Goal: Information Seeking & Learning: Check status

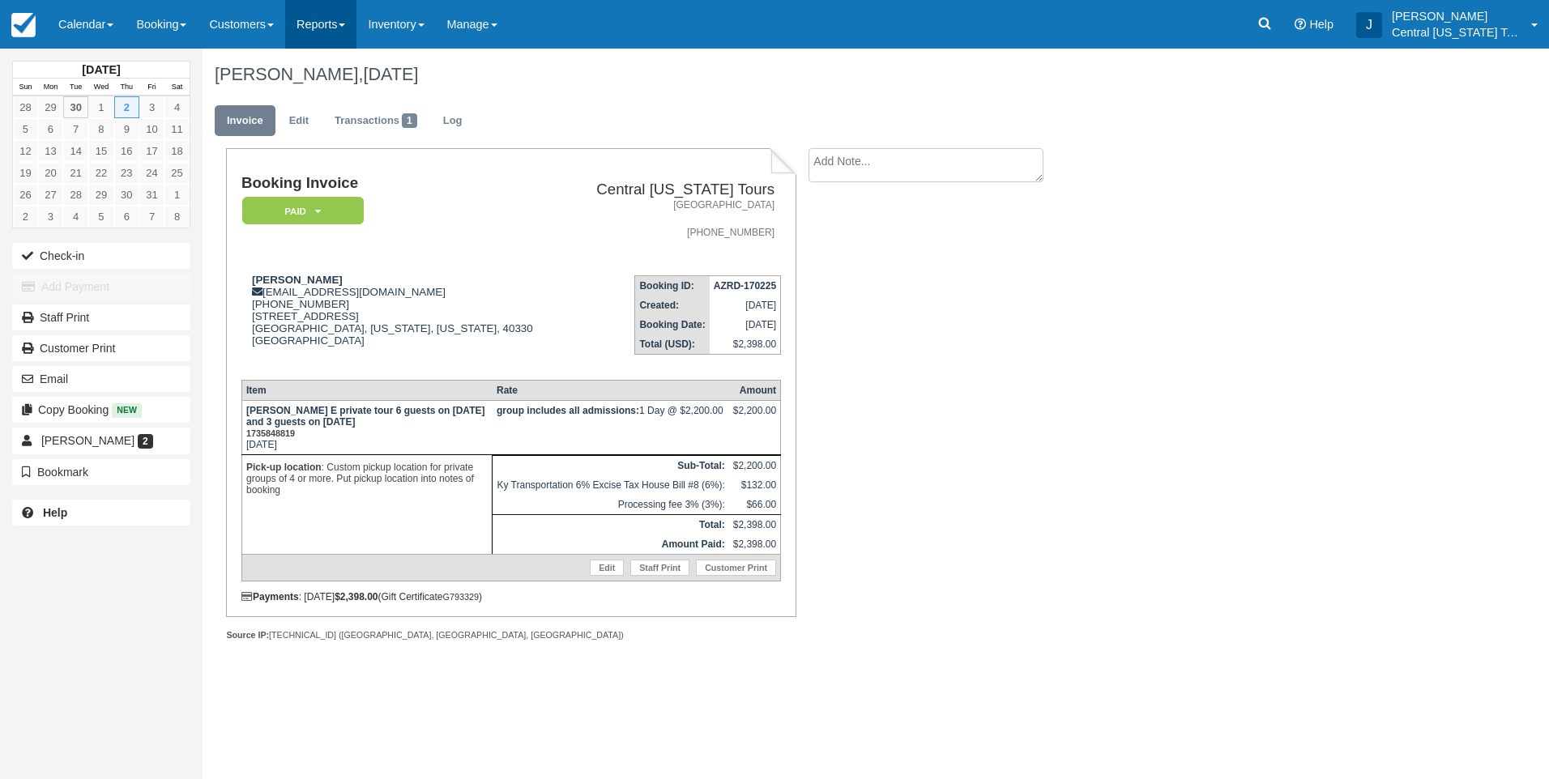
click at [340, 31] on link "Reports" at bounding box center [320, 24] width 71 height 49
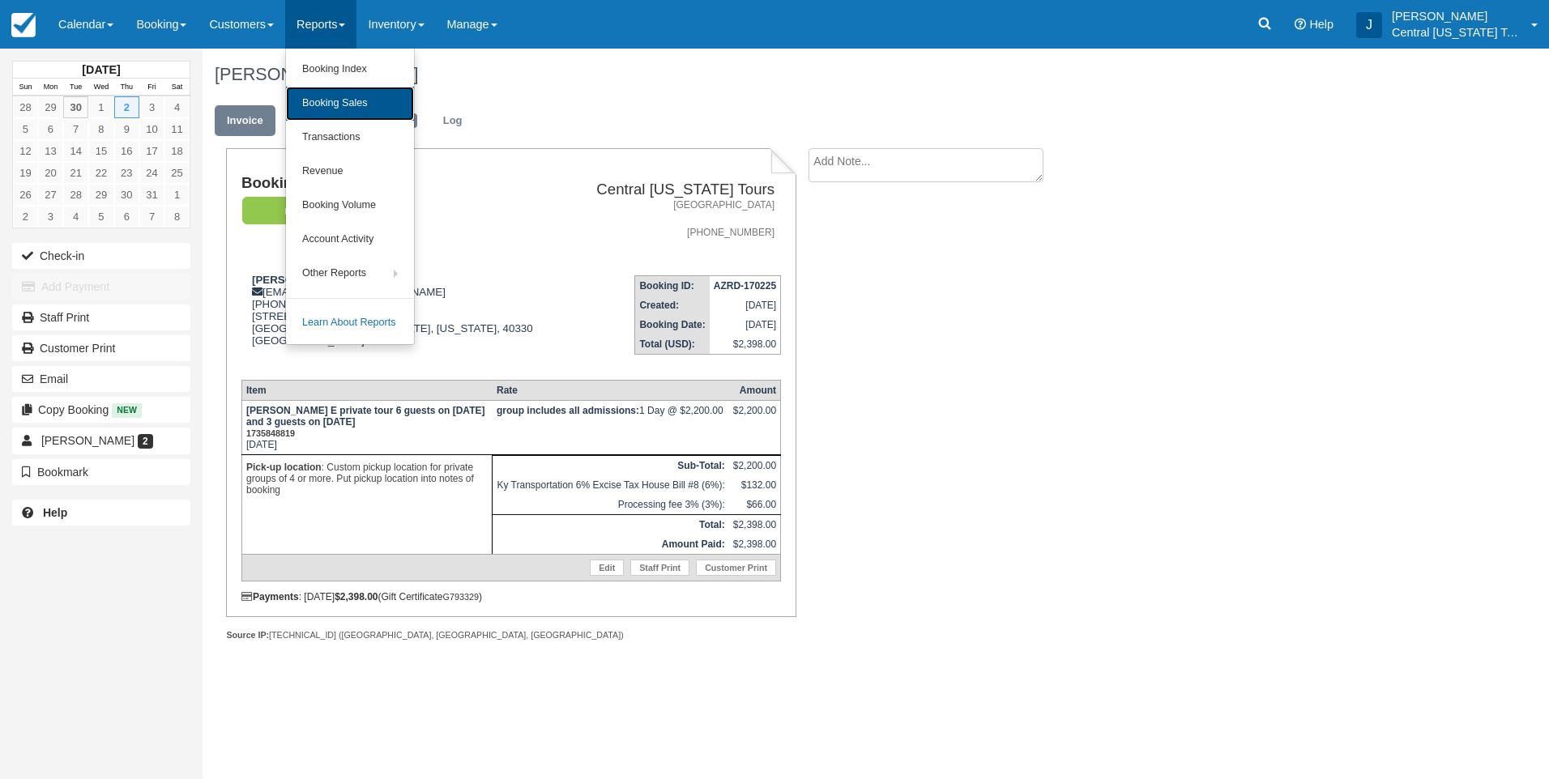
click at [356, 102] on link "Booking Sales" at bounding box center [350, 104] width 128 height 34
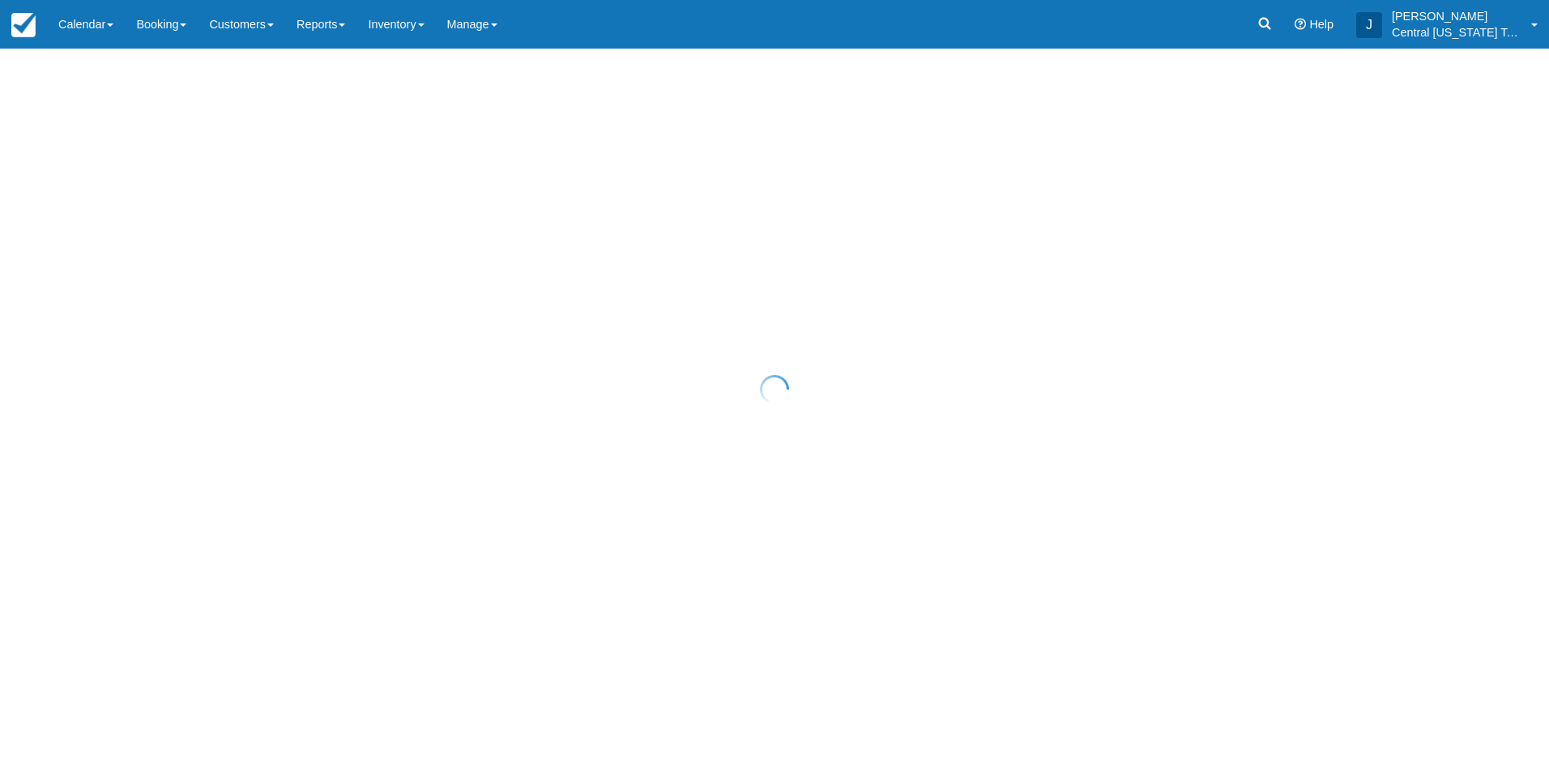
select select "20"
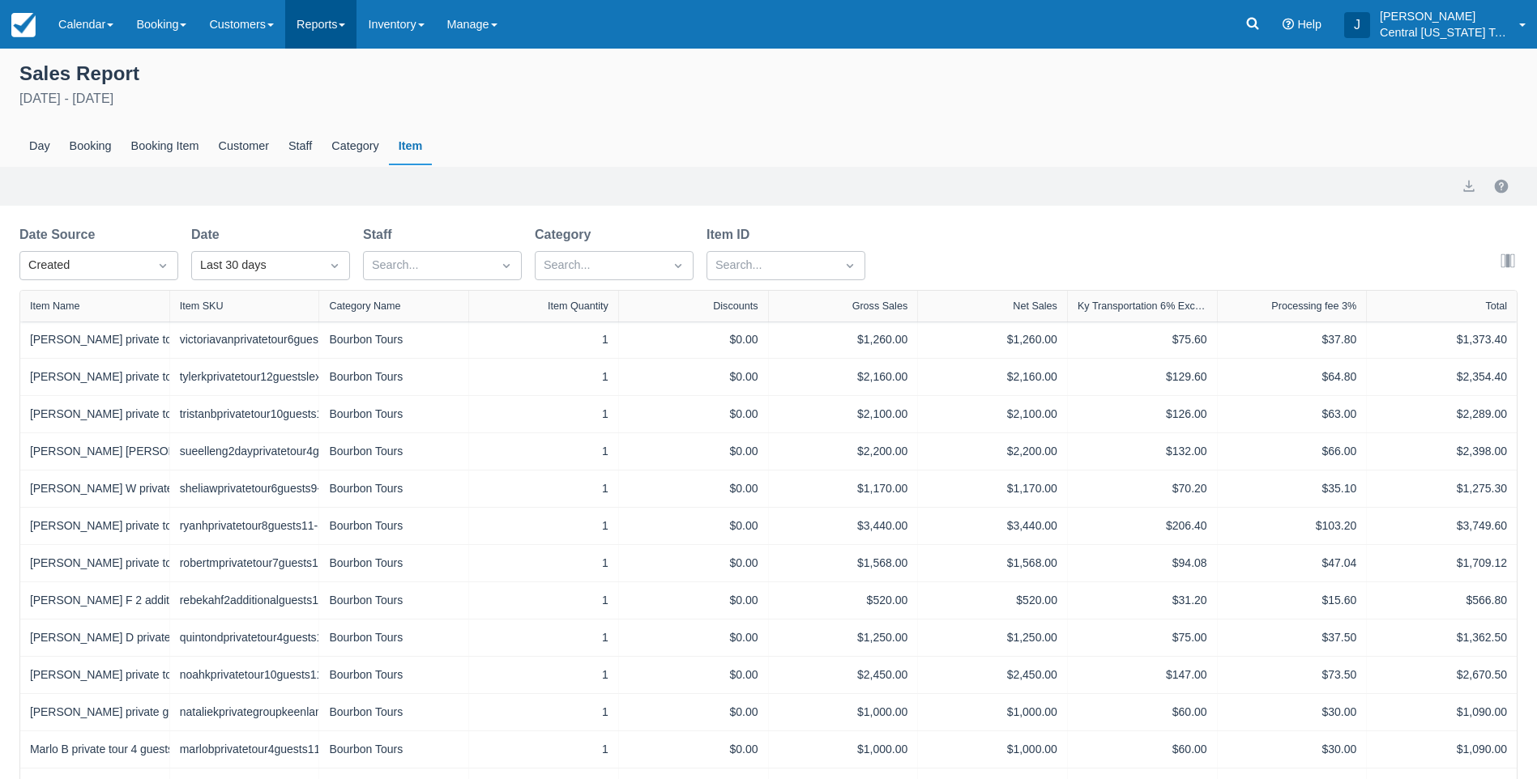
click at [338, 34] on link "Reports" at bounding box center [320, 24] width 71 height 49
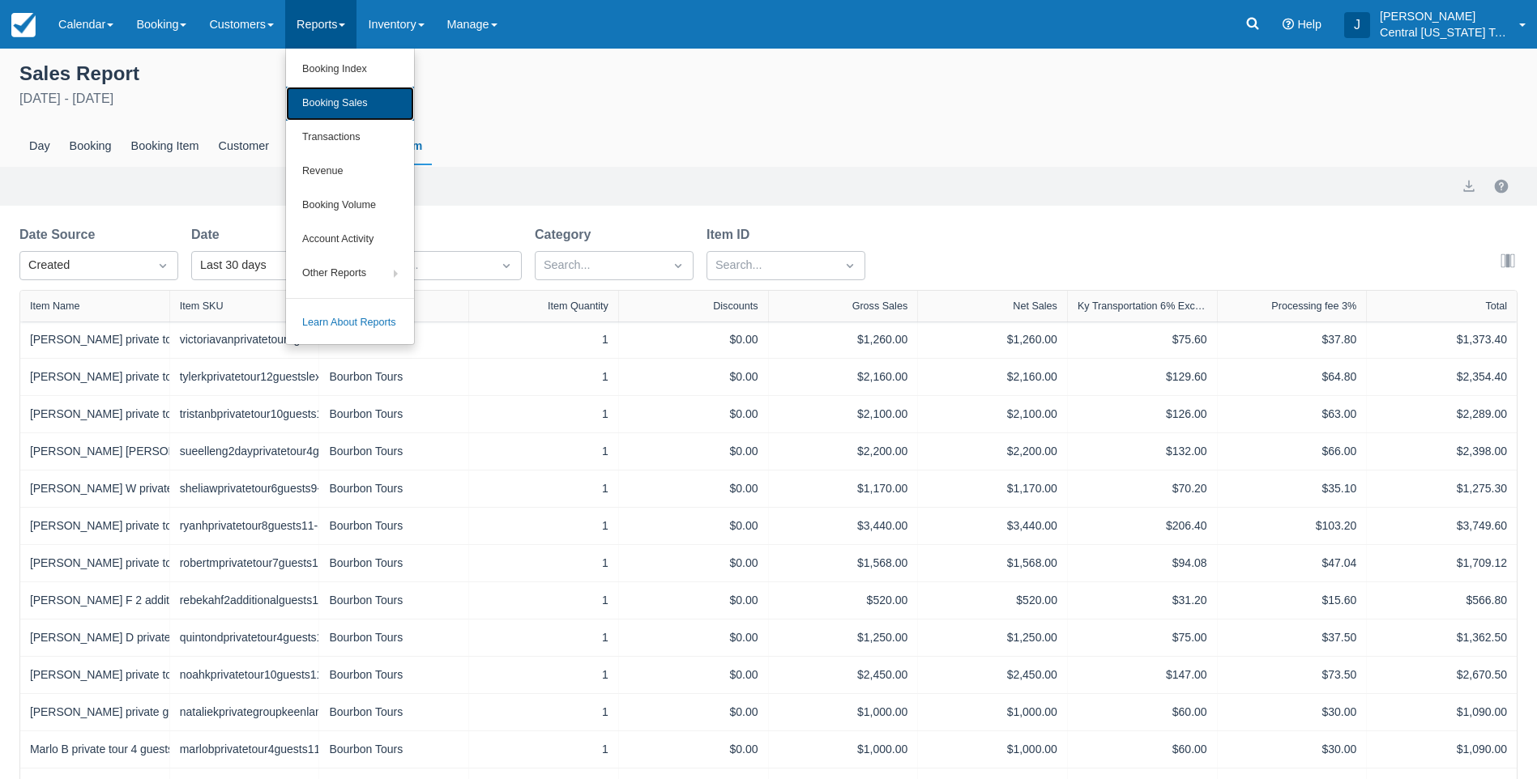
click at [357, 106] on link "Booking Sales" at bounding box center [350, 104] width 128 height 34
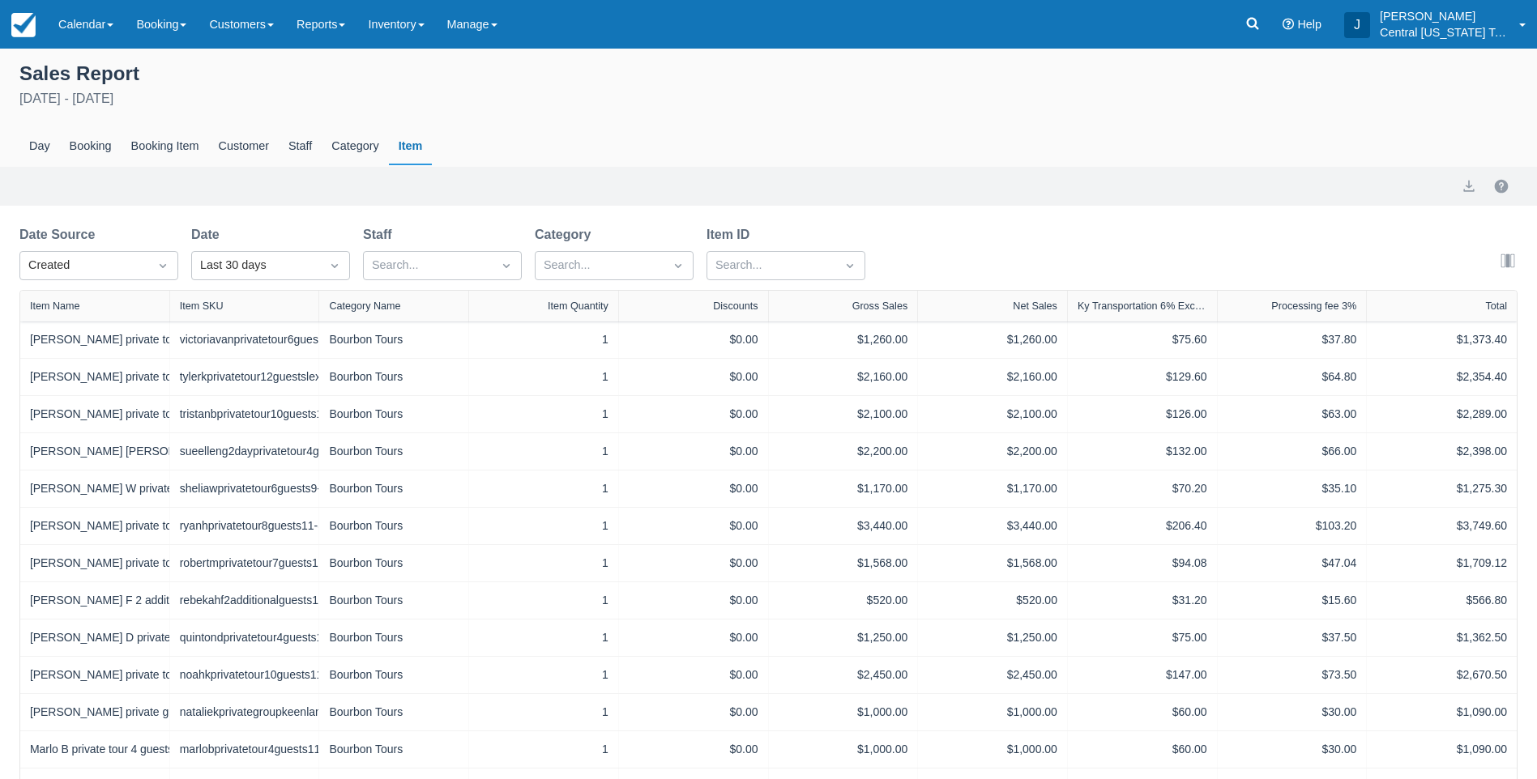
select select "20"
click at [303, 275] on div "Last 30 days" at bounding box center [256, 266] width 128 height 26
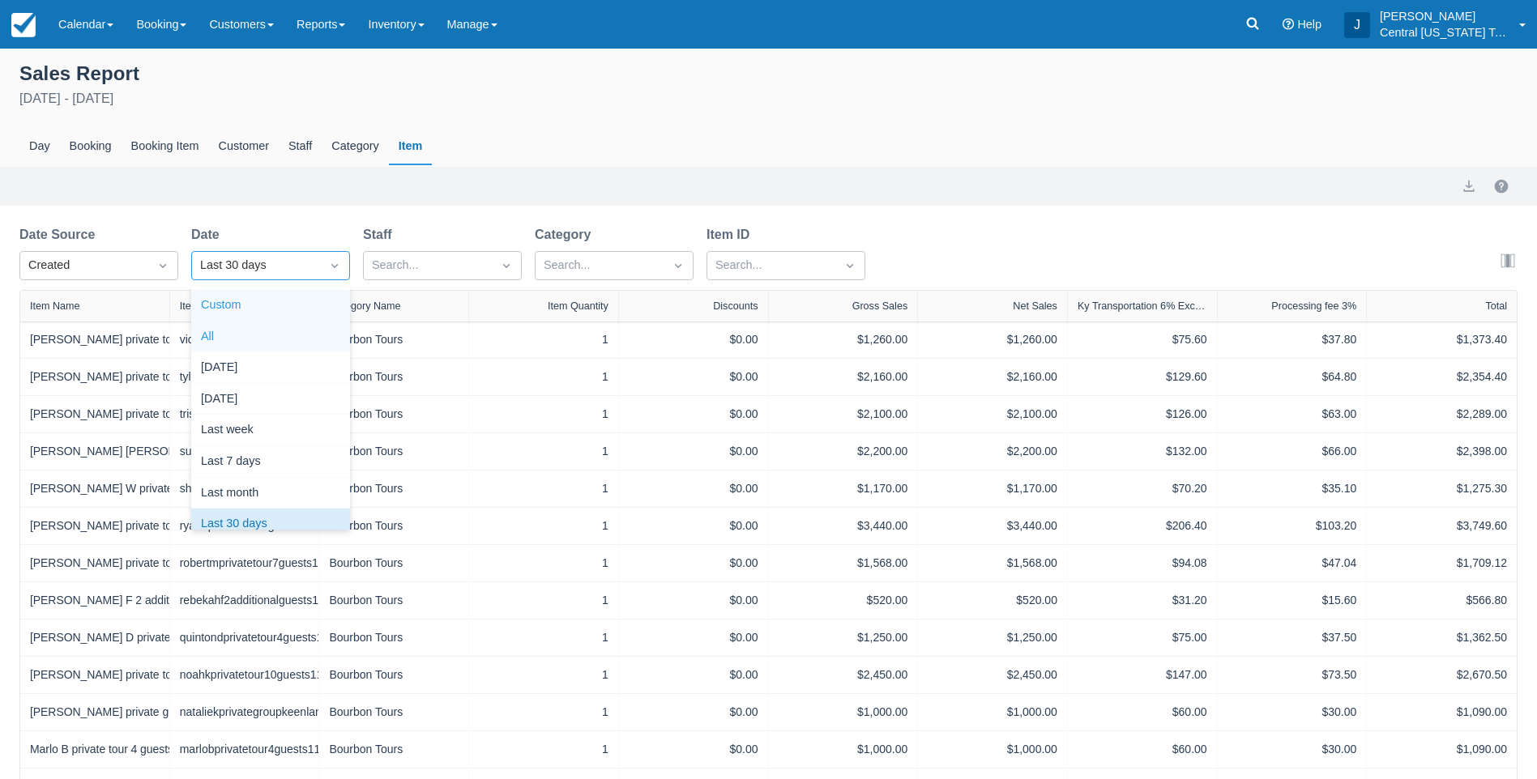
click at [254, 302] on div "Custom" at bounding box center [270, 306] width 159 height 32
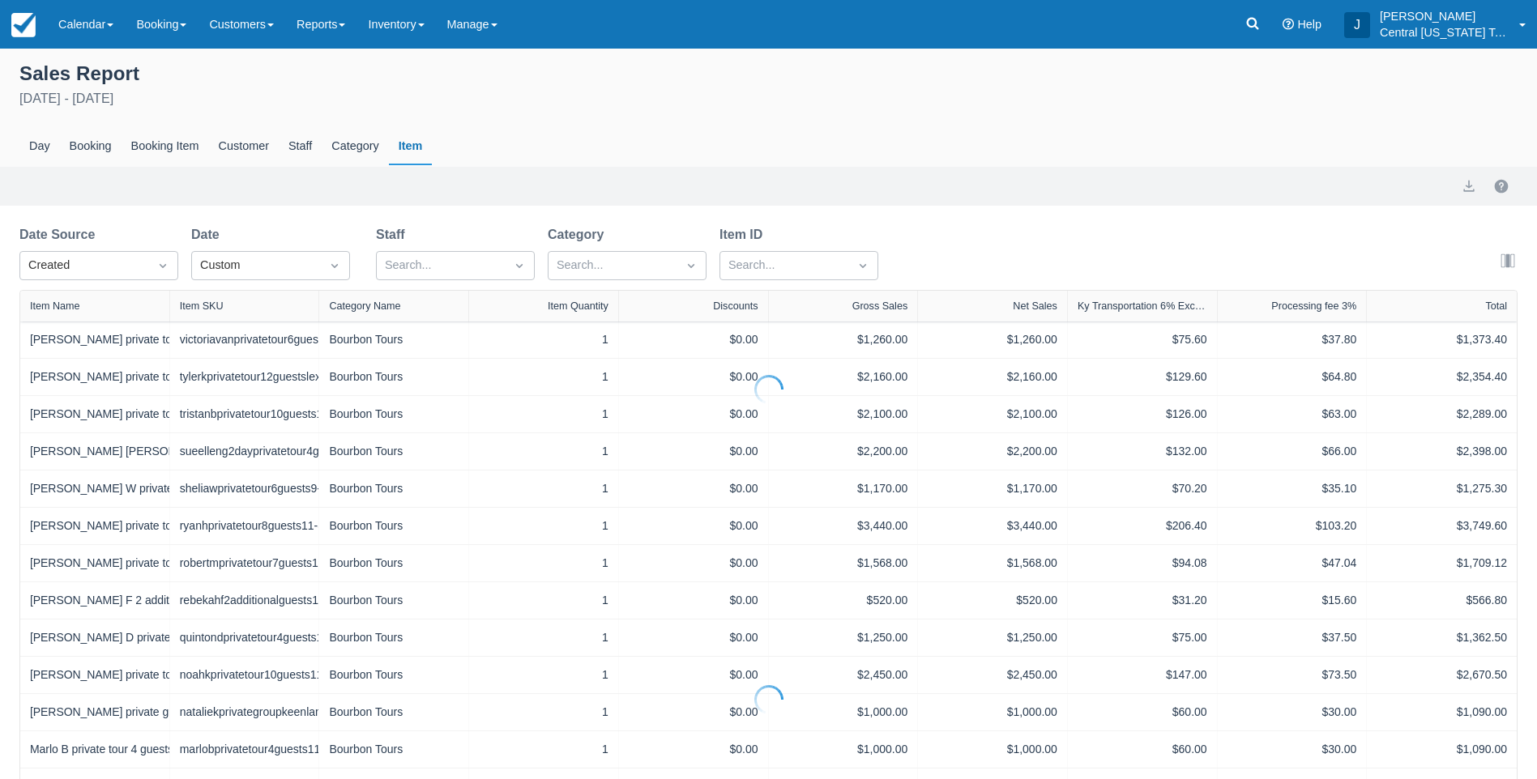
select select "20"
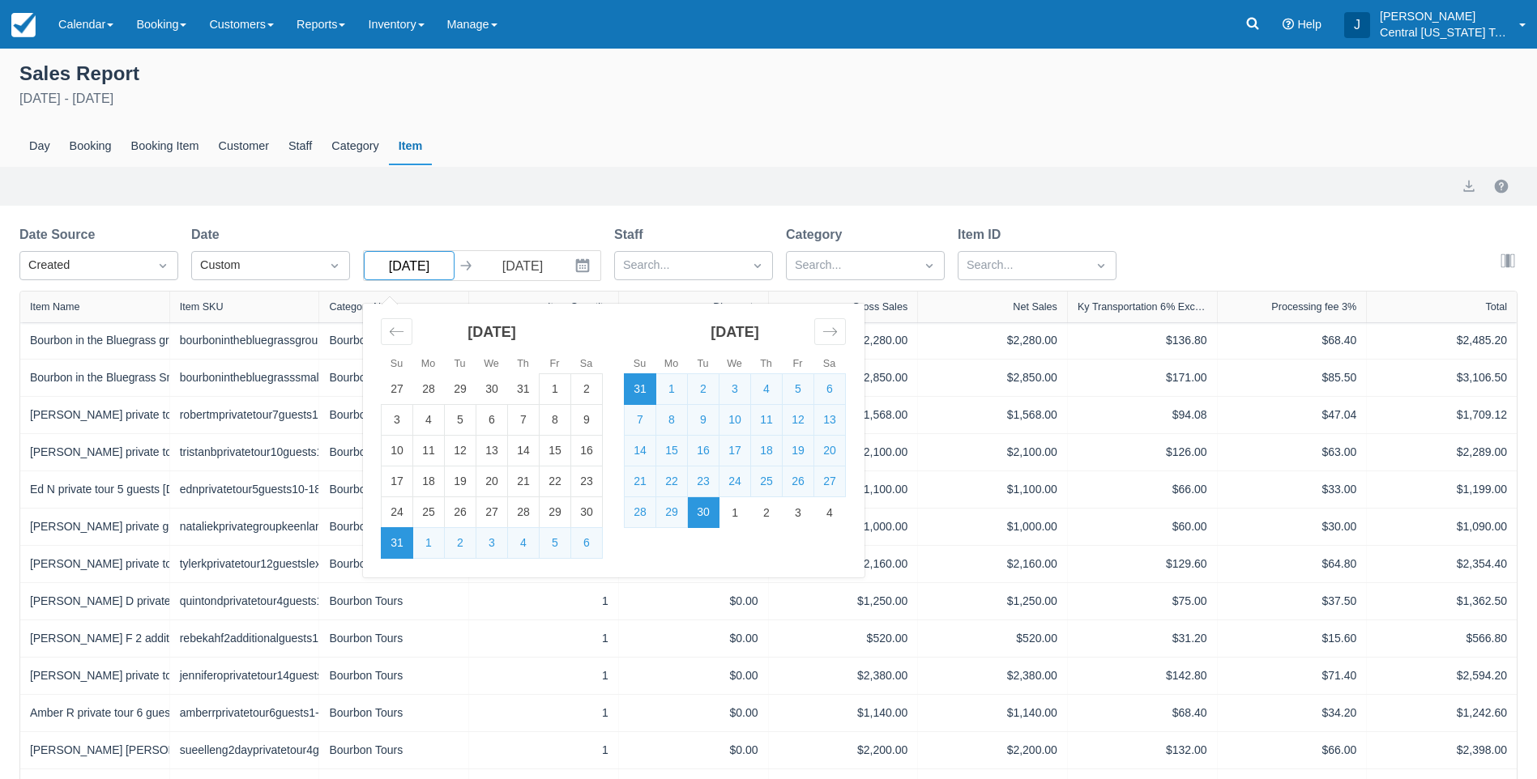
click at [445, 261] on input "08/31/25" at bounding box center [409, 265] width 91 height 29
click at [820, 326] on div "Move forward to switch to the next month." at bounding box center [830, 331] width 32 height 27
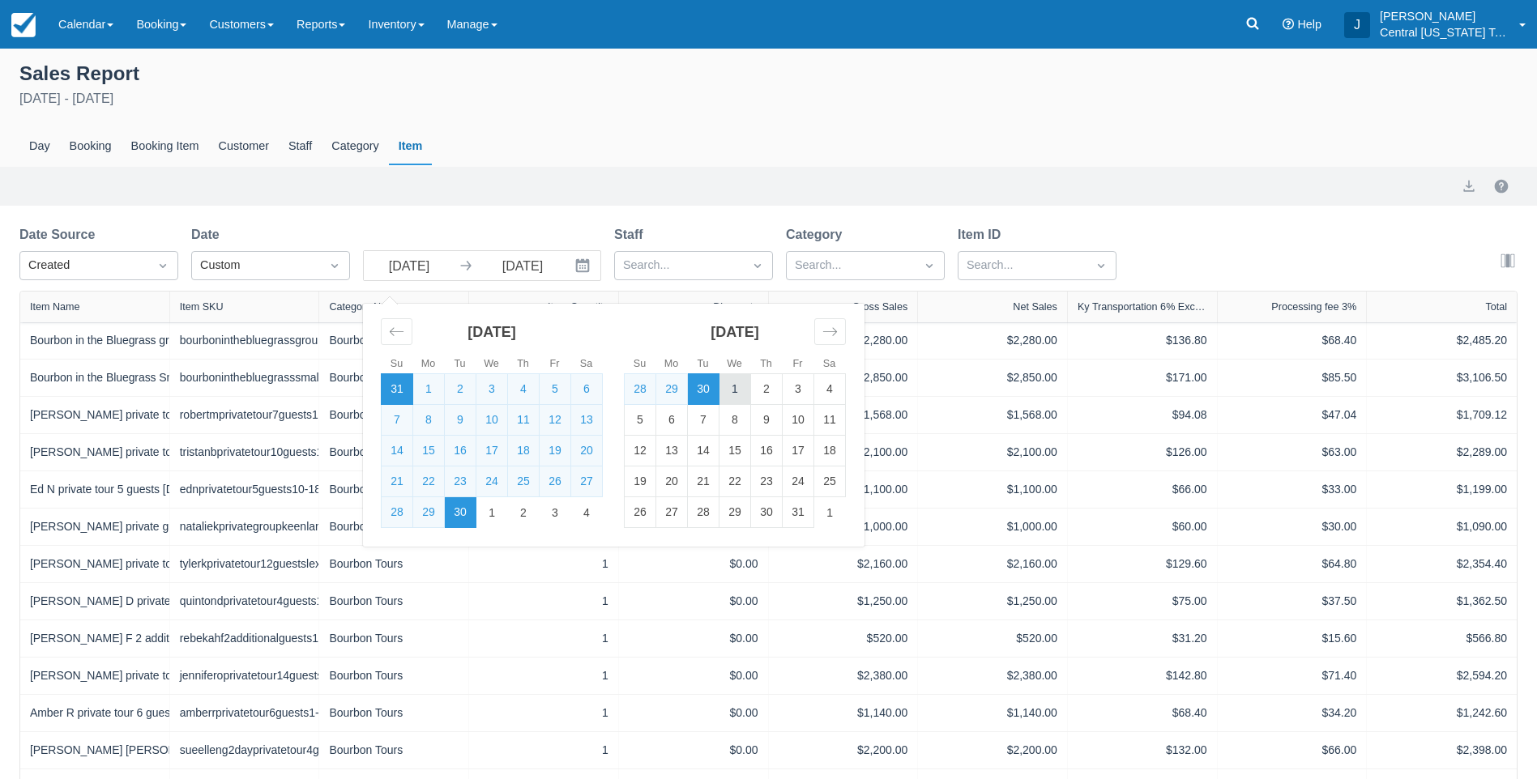
click at [740, 390] on td "1" at bounding box center [735, 389] width 32 height 31
type input "10/01/25"
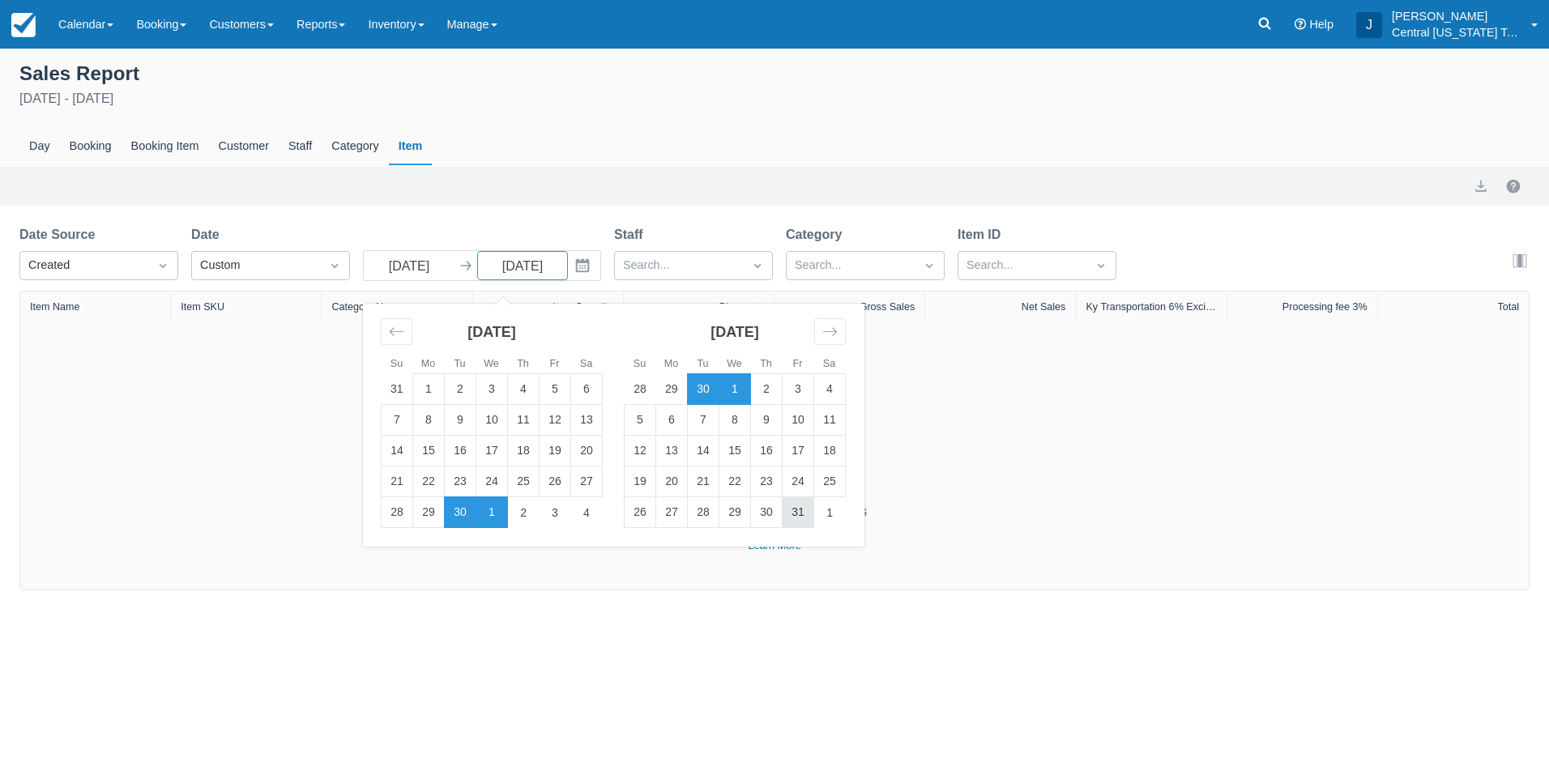
click at [803, 522] on td "31" at bounding box center [798, 512] width 32 height 31
type input "10/31/25"
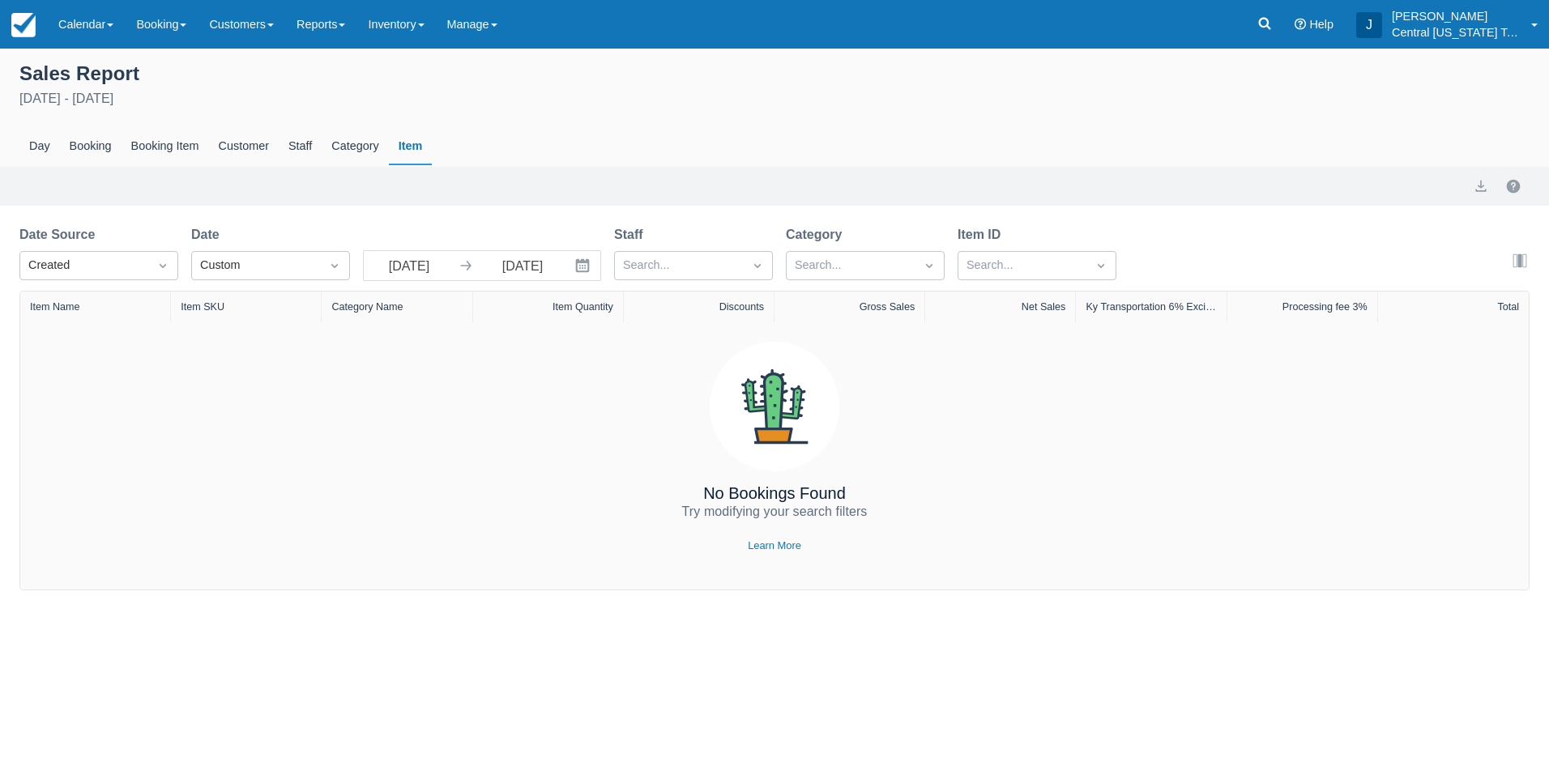
click at [620, 88] on div "Sales Report October 1st - October 31st 2025 Day Booking Booking Item Customer …" at bounding box center [774, 112] width 1549 height 109
click at [586, 264] on icon "Interact with the calendar and add the check-in date for your trip." at bounding box center [582, 266] width 16 height 16
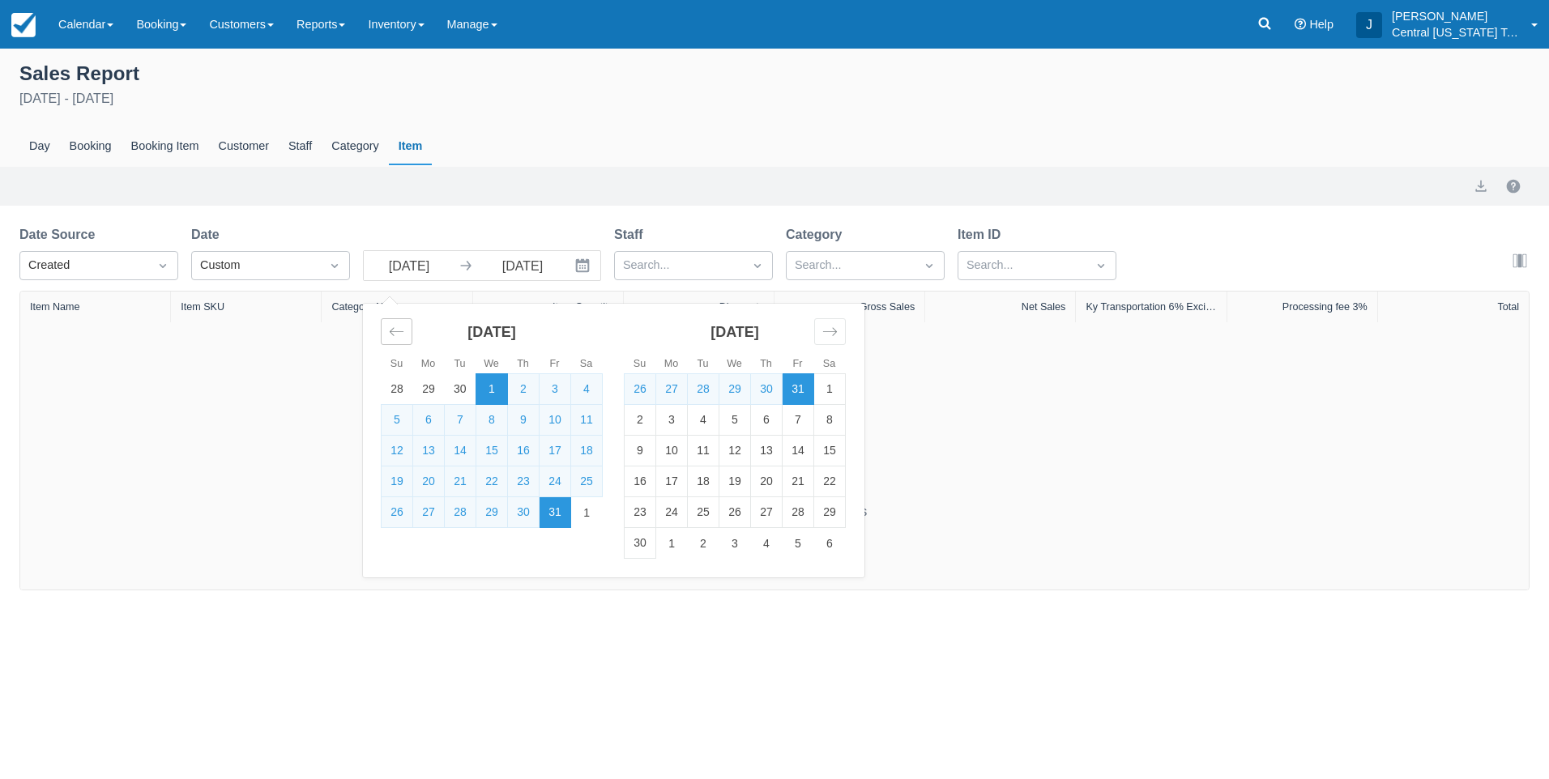
click at [389, 333] on icon "Move backward to switch to the previous month." at bounding box center [396, 331] width 15 height 15
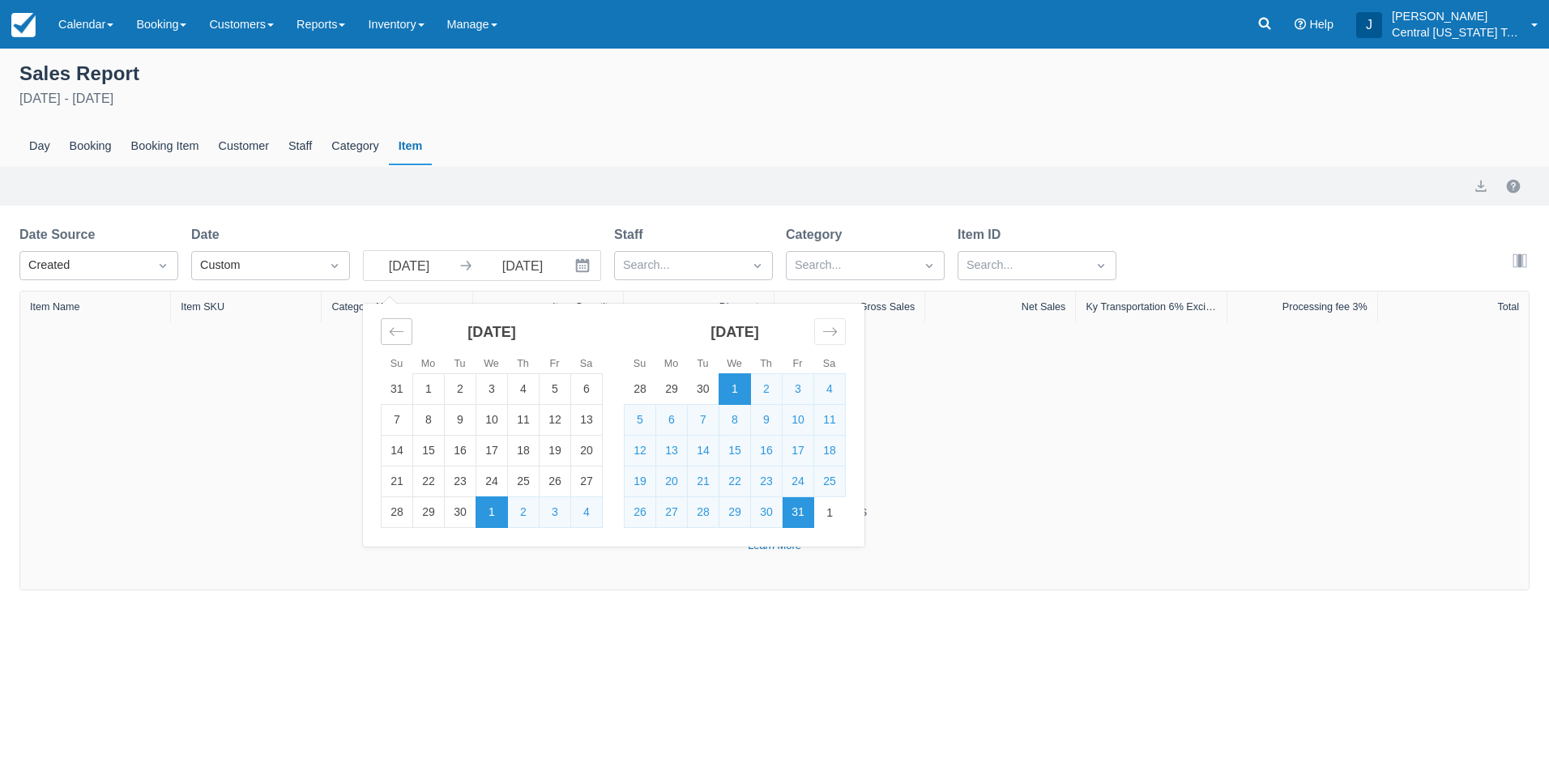
click at [389, 333] on icon "Move backward to switch to the previous month." at bounding box center [396, 331] width 15 height 15
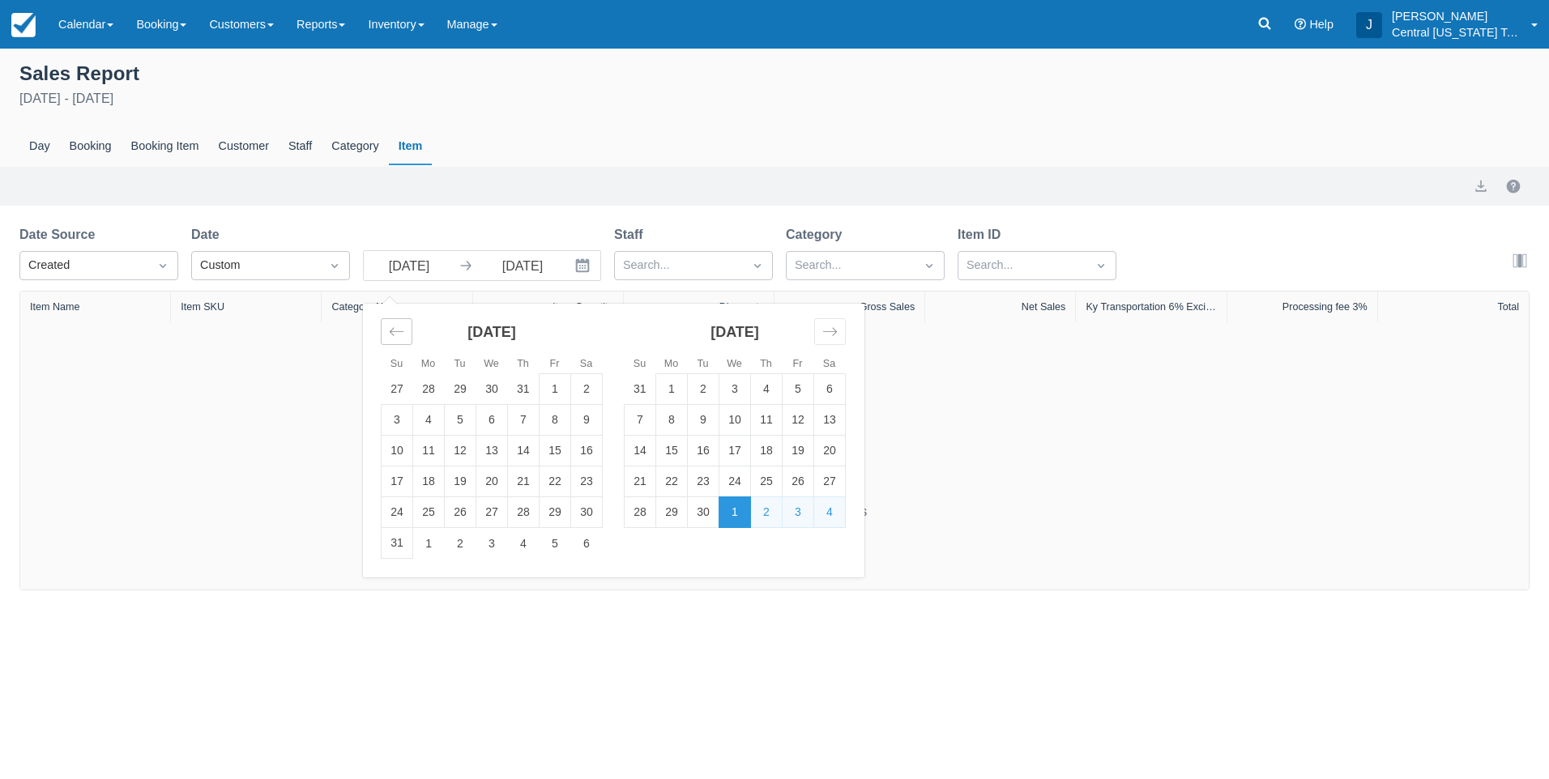
click at [389, 333] on icon "Move backward to switch to the previous month." at bounding box center [396, 331] width 15 height 15
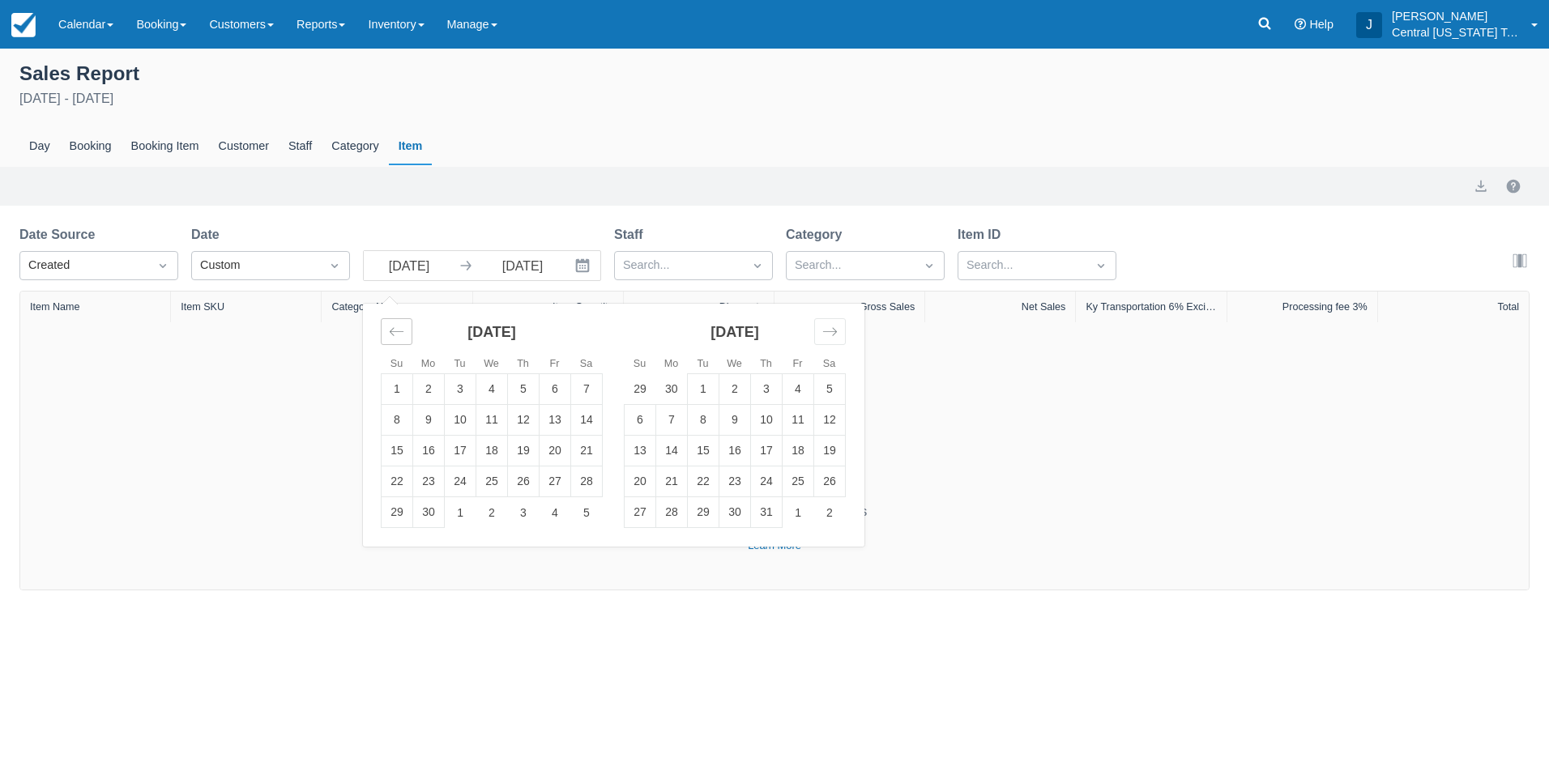
click at [389, 333] on icon "Move backward to switch to the previous month." at bounding box center [396, 331] width 15 height 15
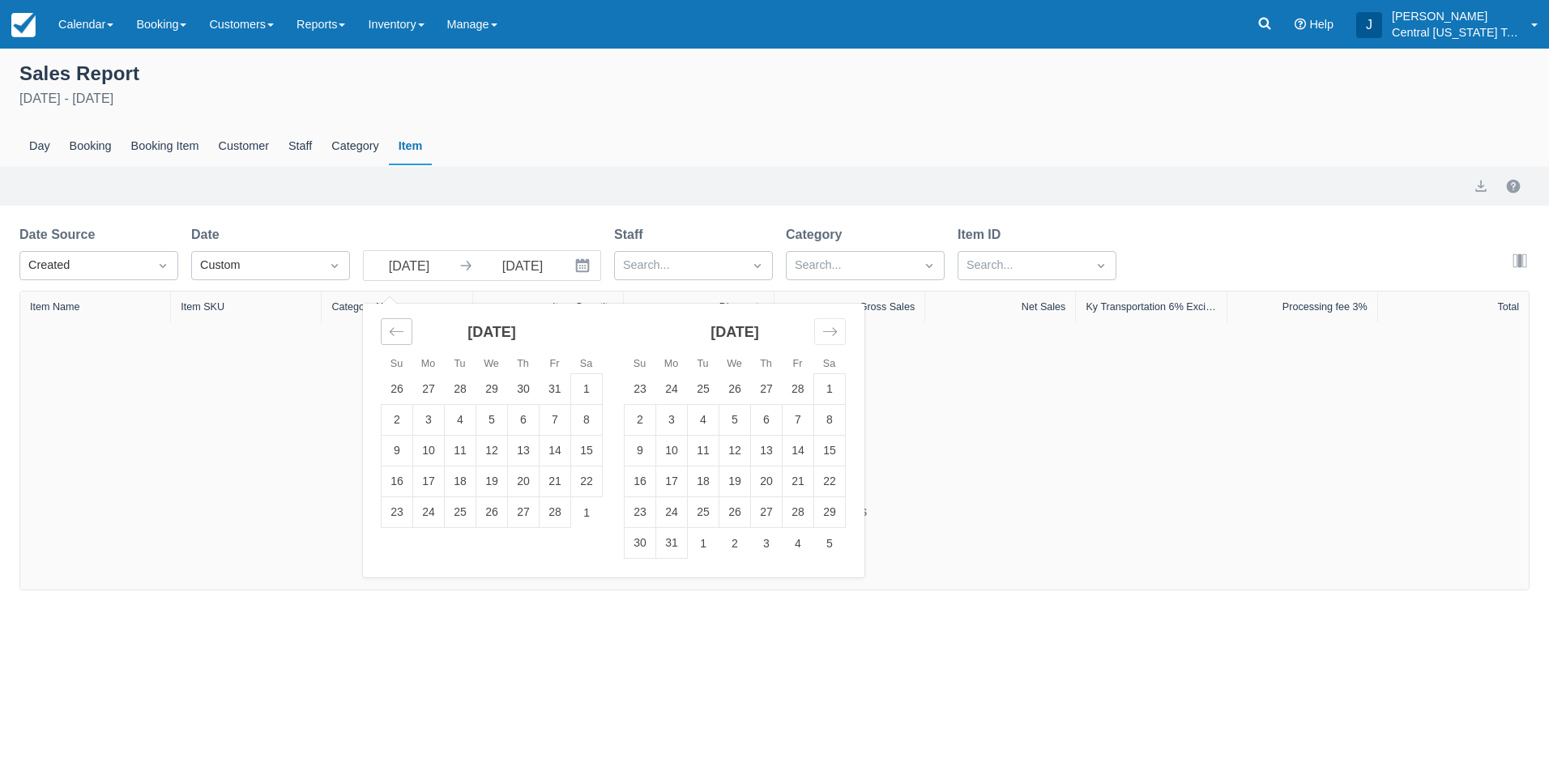
click at [389, 333] on icon "Move backward to switch to the previous month." at bounding box center [396, 331] width 15 height 15
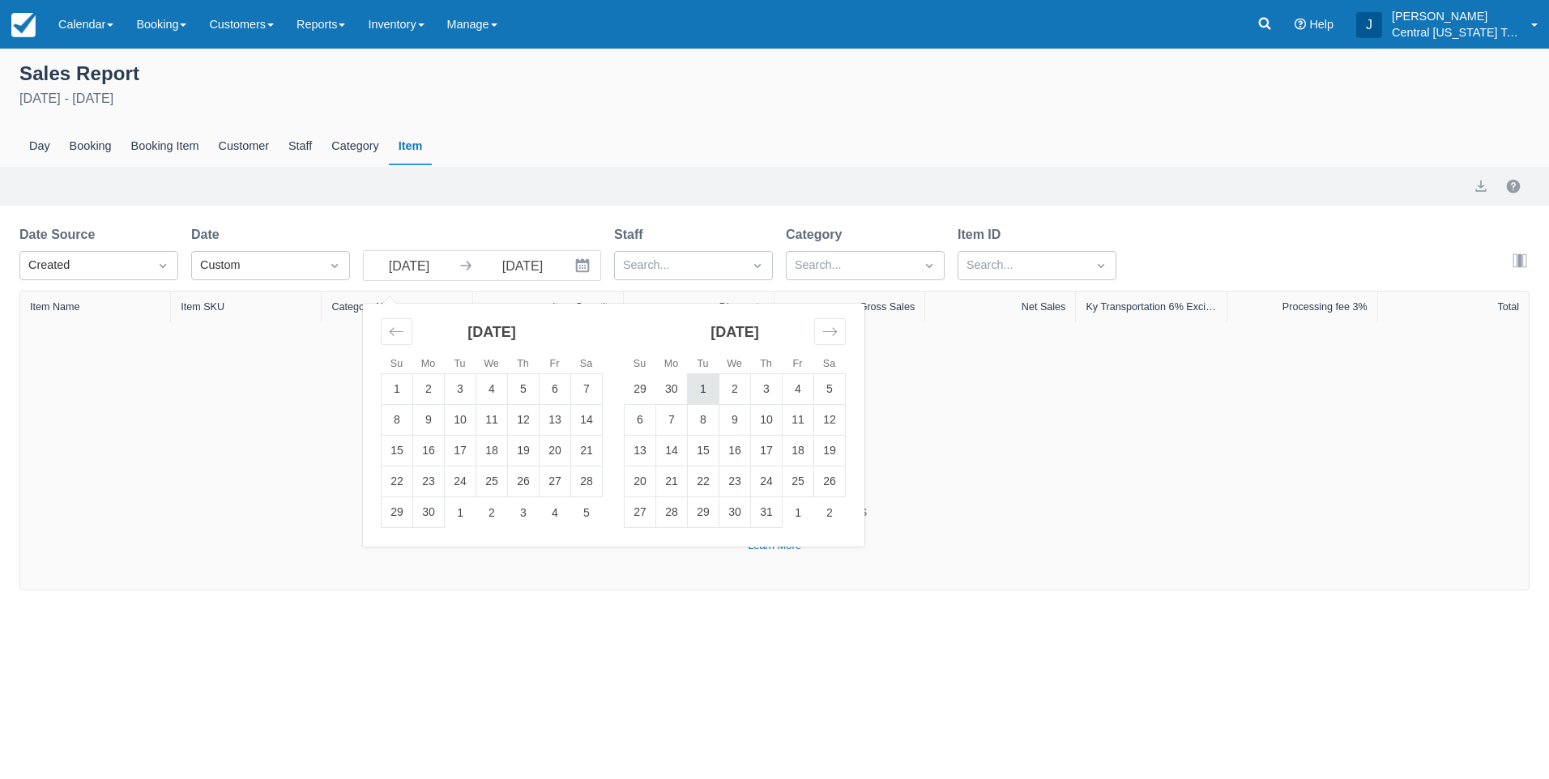
click at [702, 387] on td "1" at bounding box center [704, 389] width 32 height 31
type input "10/01/24"
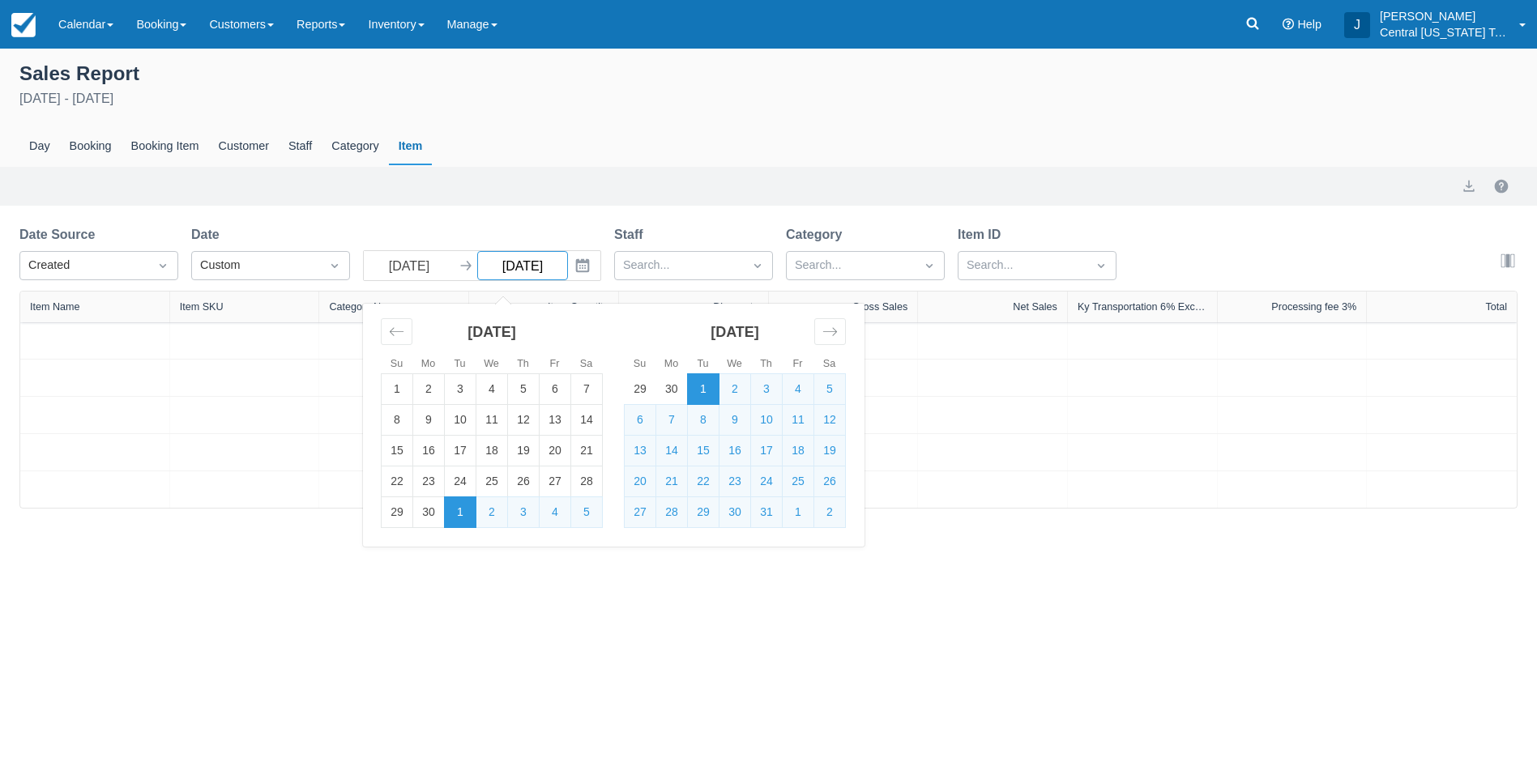
select select "20"
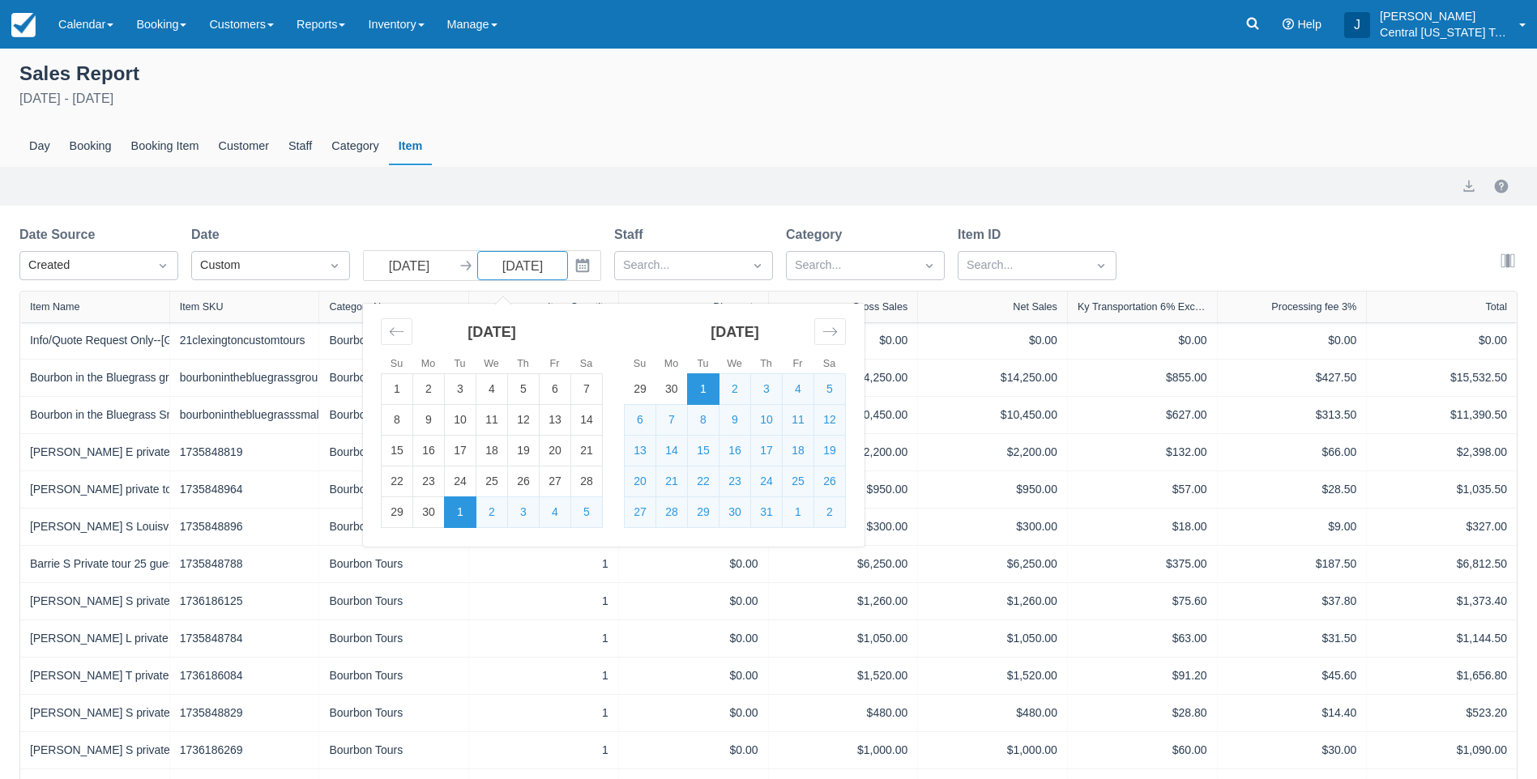
click at [576, 268] on icon "Interact with the calendar and add the check-in date for your trip." at bounding box center [583, 266] width 14 height 14
click at [778, 507] on td "31" at bounding box center [767, 512] width 32 height 31
type input "10/31/24"
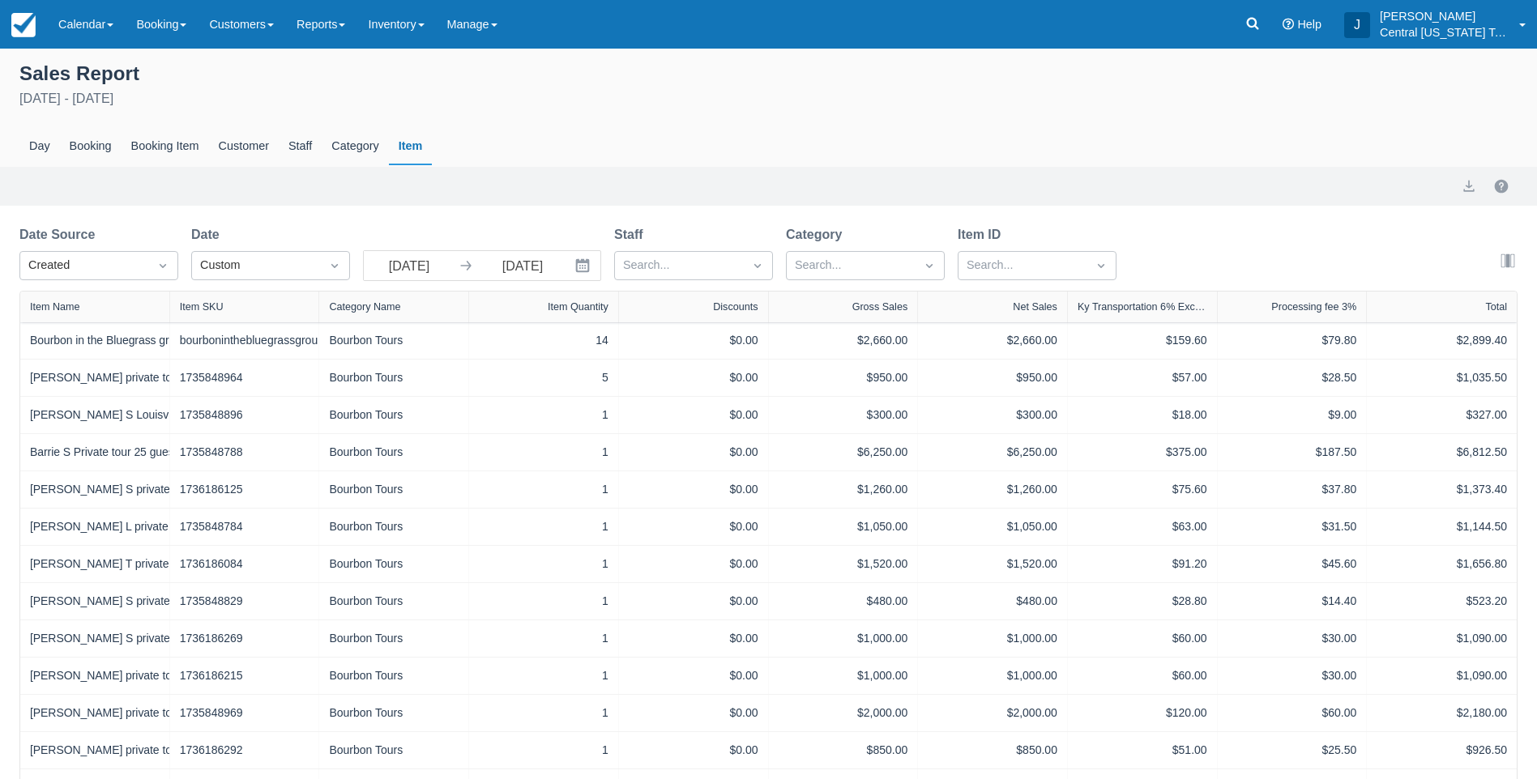
click at [650, 102] on div "October 1st - October 31st 2024" at bounding box center [768, 98] width 1498 height 19
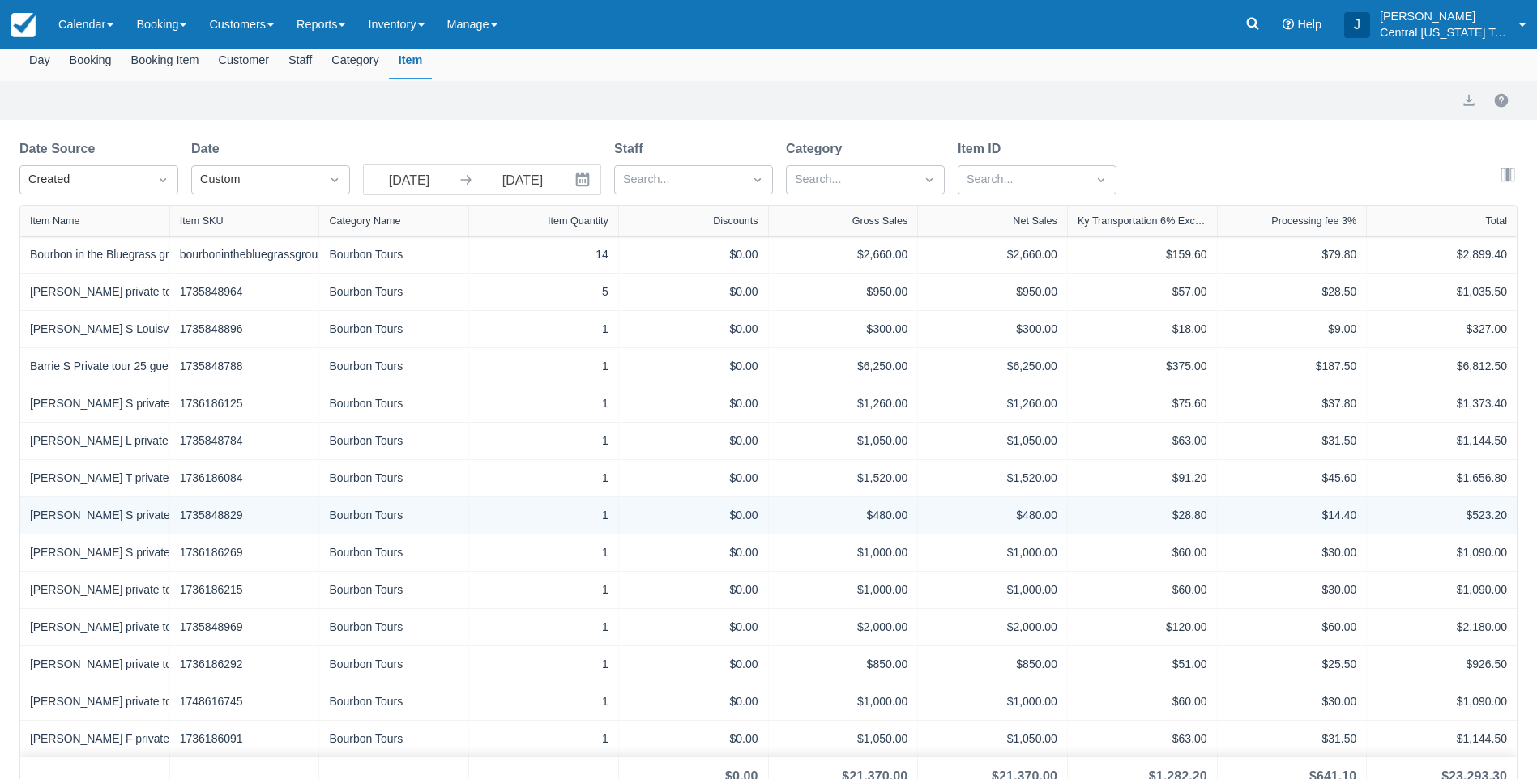
scroll to position [108, 0]
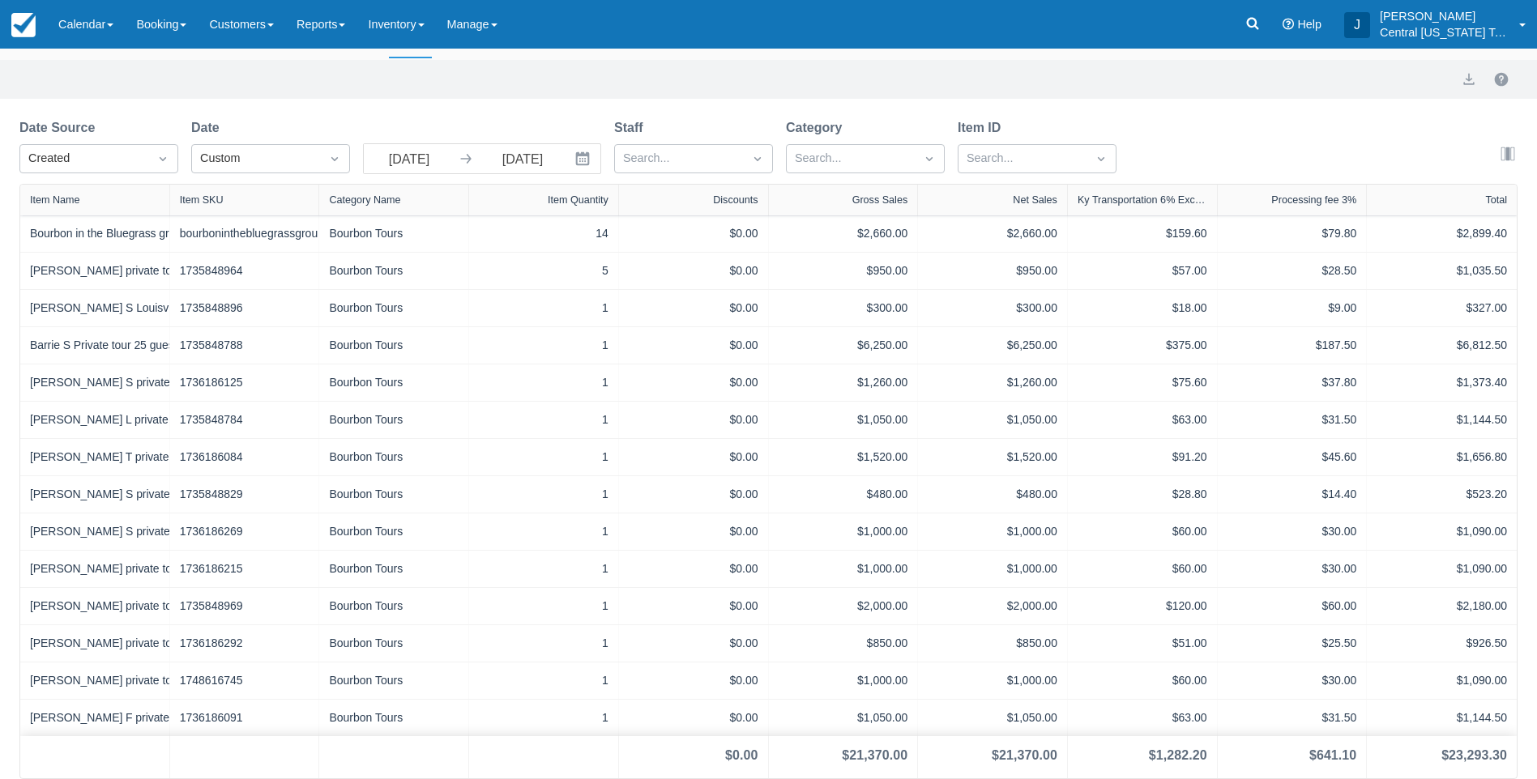
click at [569, 155] on button "Interact with the calendar and add the check-in date for your trip." at bounding box center [584, 158] width 32 height 29
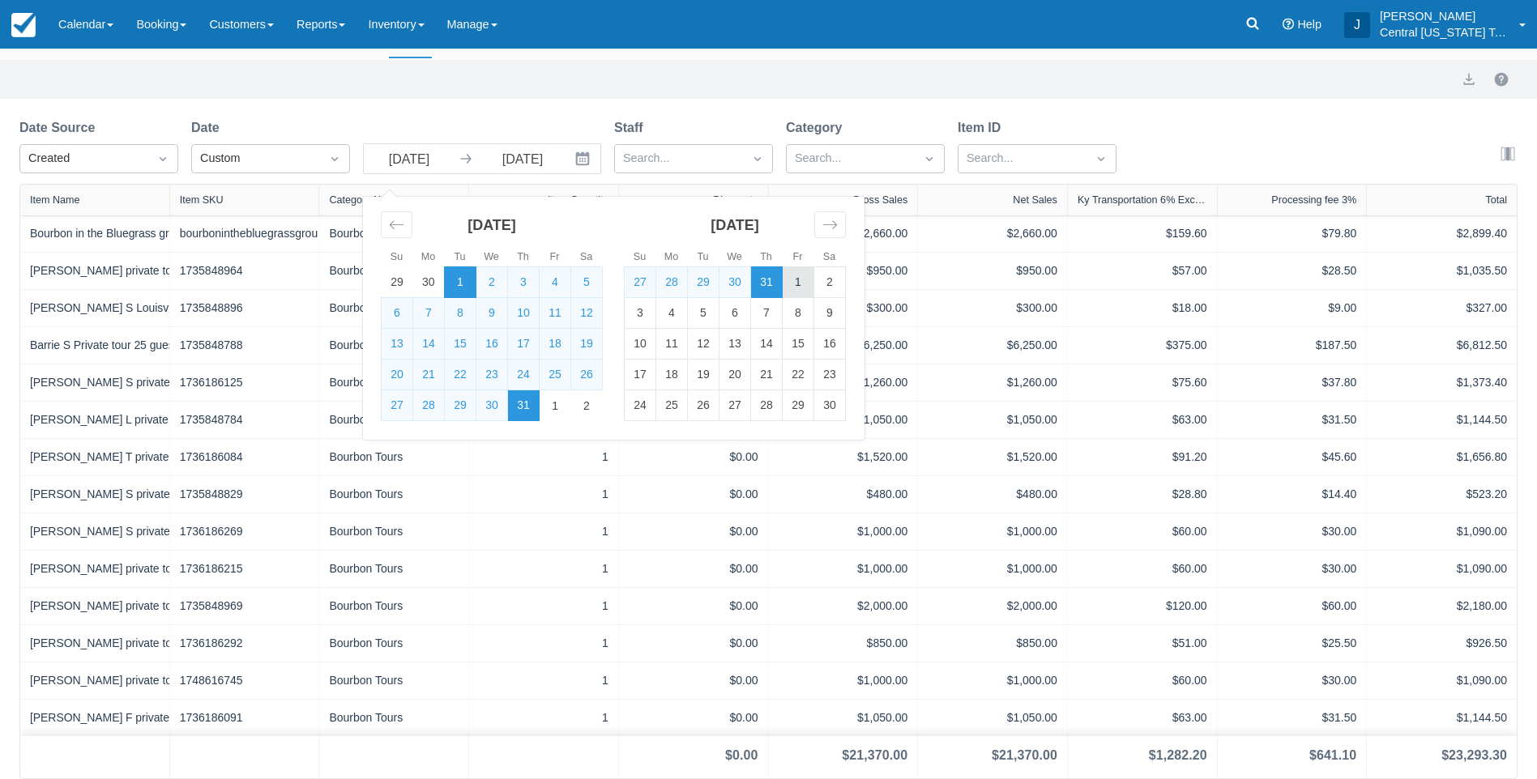
click at [797, 278] on td "1" at bounding box center [798, 282] width 32 height 31
type input "11/01/24"
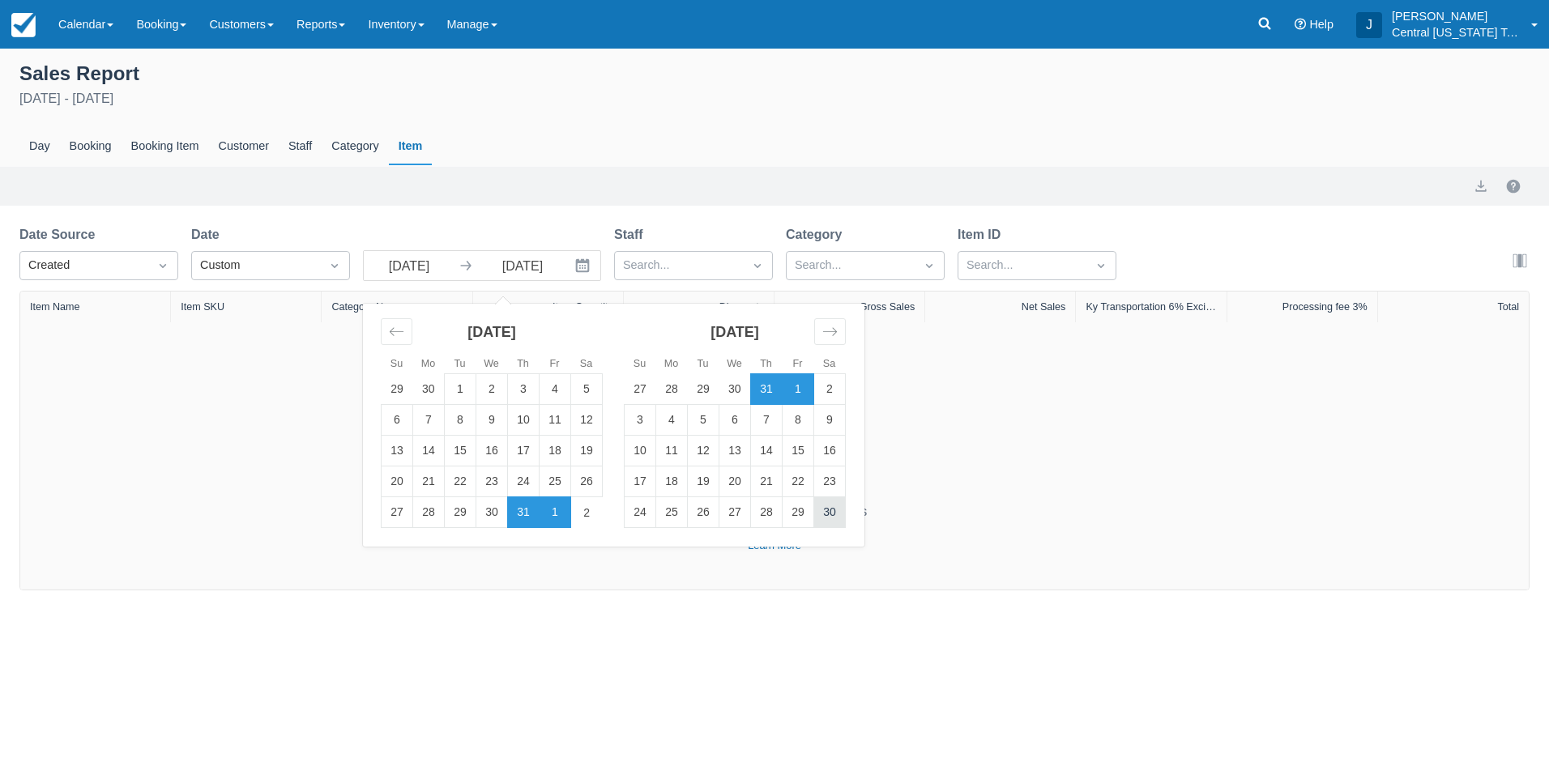
click at [837, 519] on td "30" at bounding box center [830, 512] width 32 height 31
type input "11/30/24"
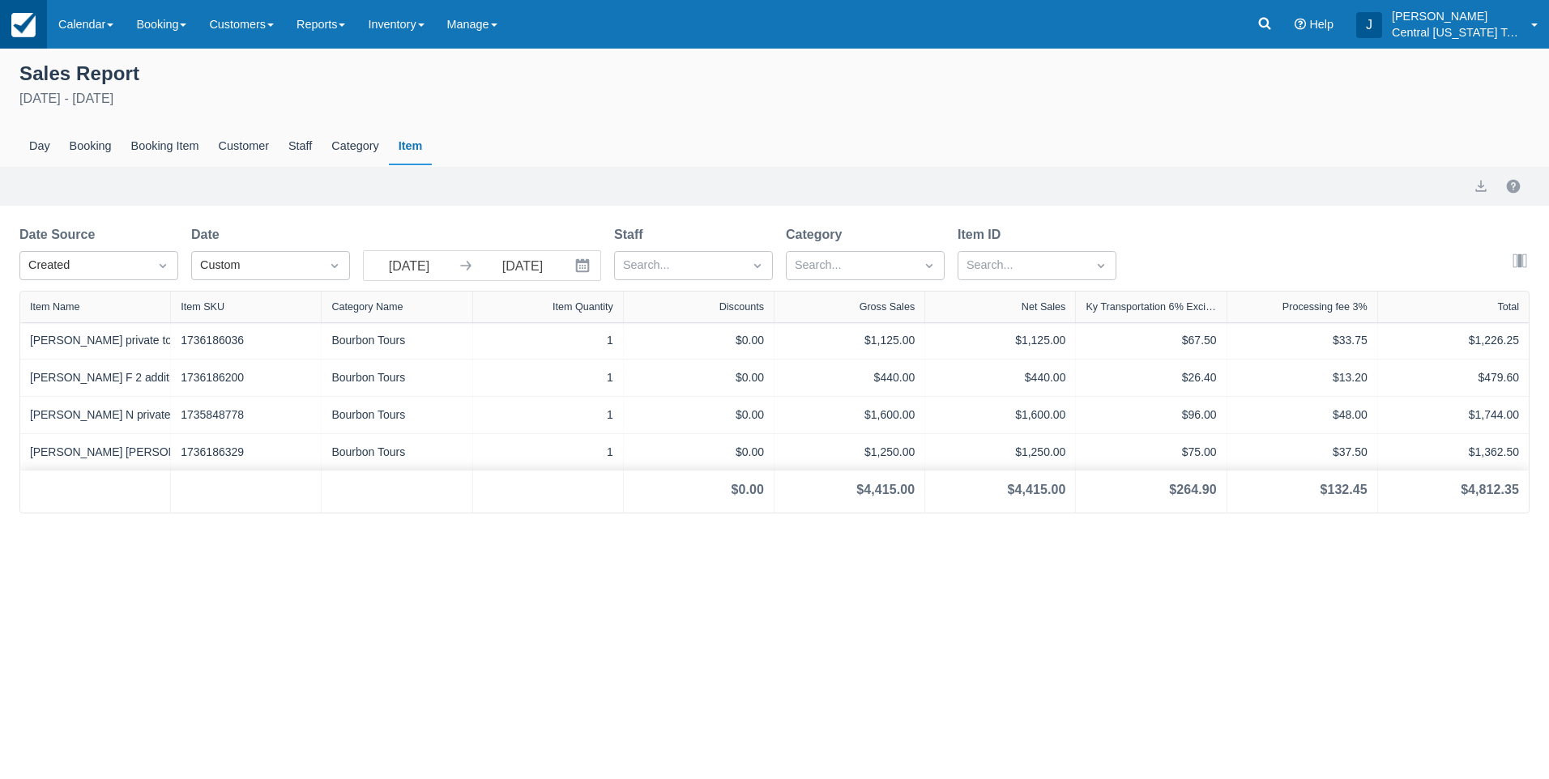
click at [16, 27] on img at bounding box center [23, 25] width 24 height 24
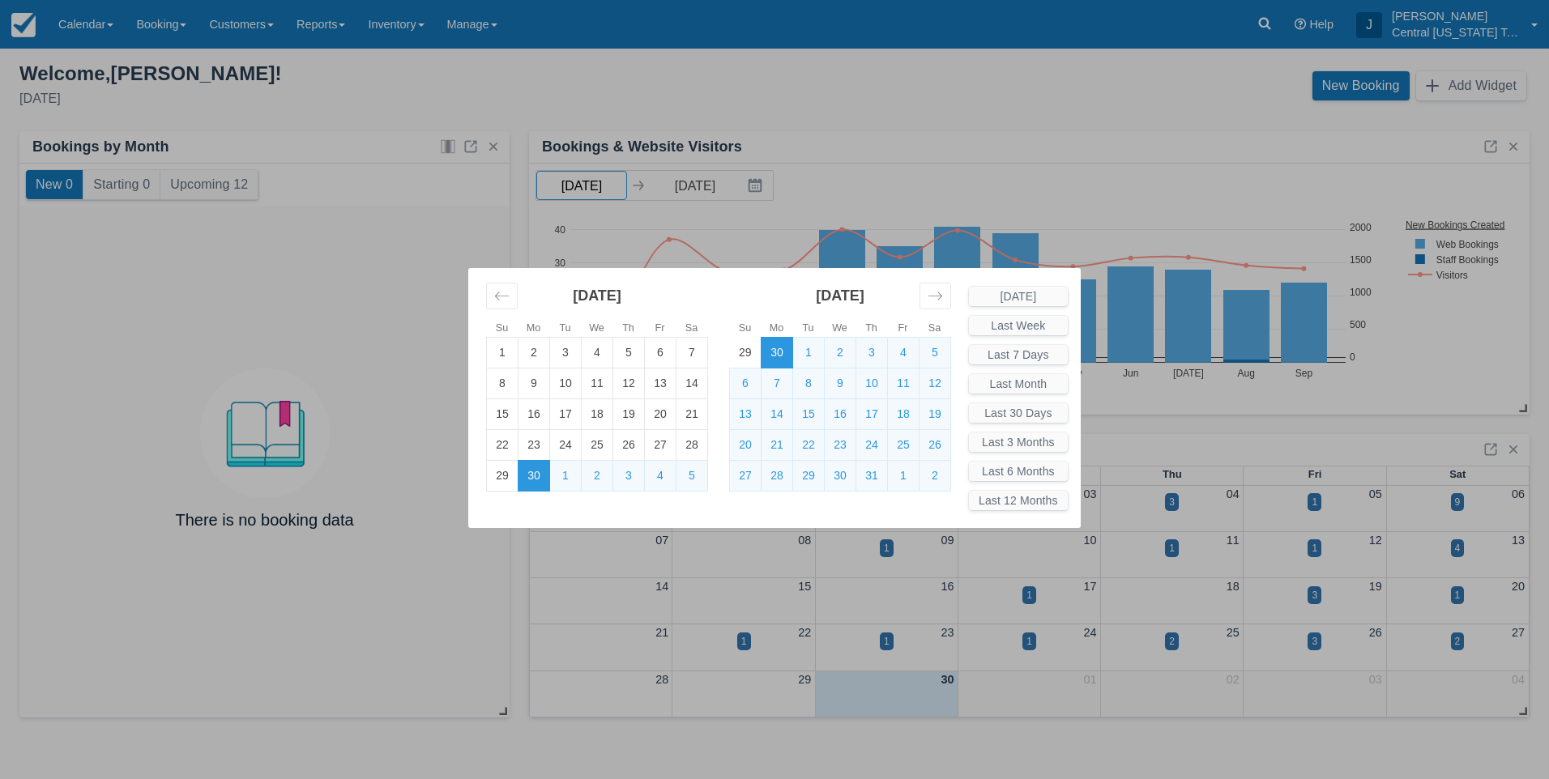
click at [616, 193] on body "Menu Calendar Customer Inventory Month Week Day Booking Daily Manifest Daily Li…" at bounding box center [774, 389] width 1549 height 779
click at [497, 352] on td "1" at bounding box center [503, 352] width 32 height 31
type input "[DATE]"
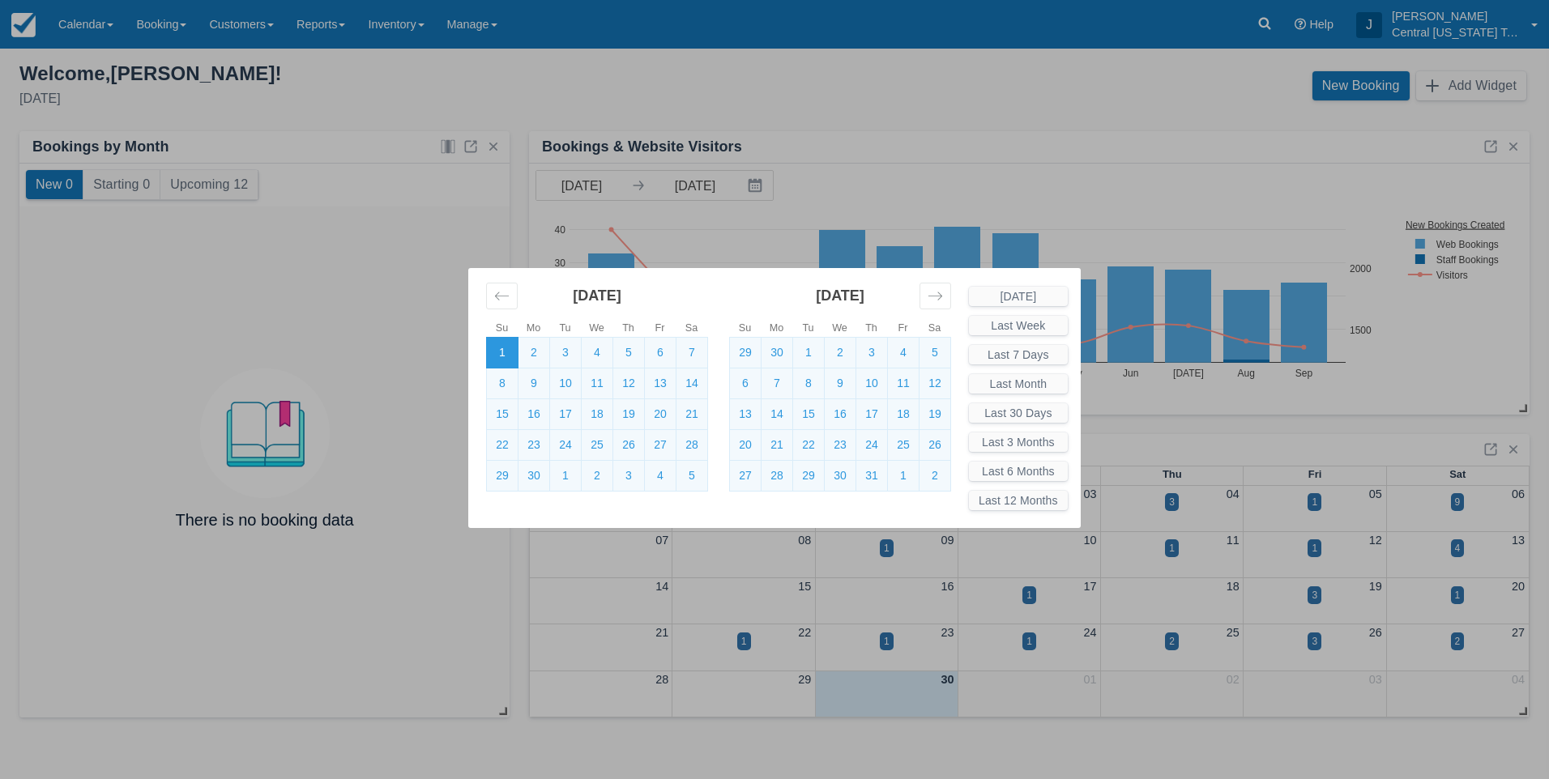
click at [537, 49] on div "Su Mo Tu We Th Fr Sa Su Mo Tu We Th Fr Sa [DATE] 28 29 30 31 1 2 3 4 5 6 7 8 9 …" at bounding box center [774, 389] width 1549 height 779
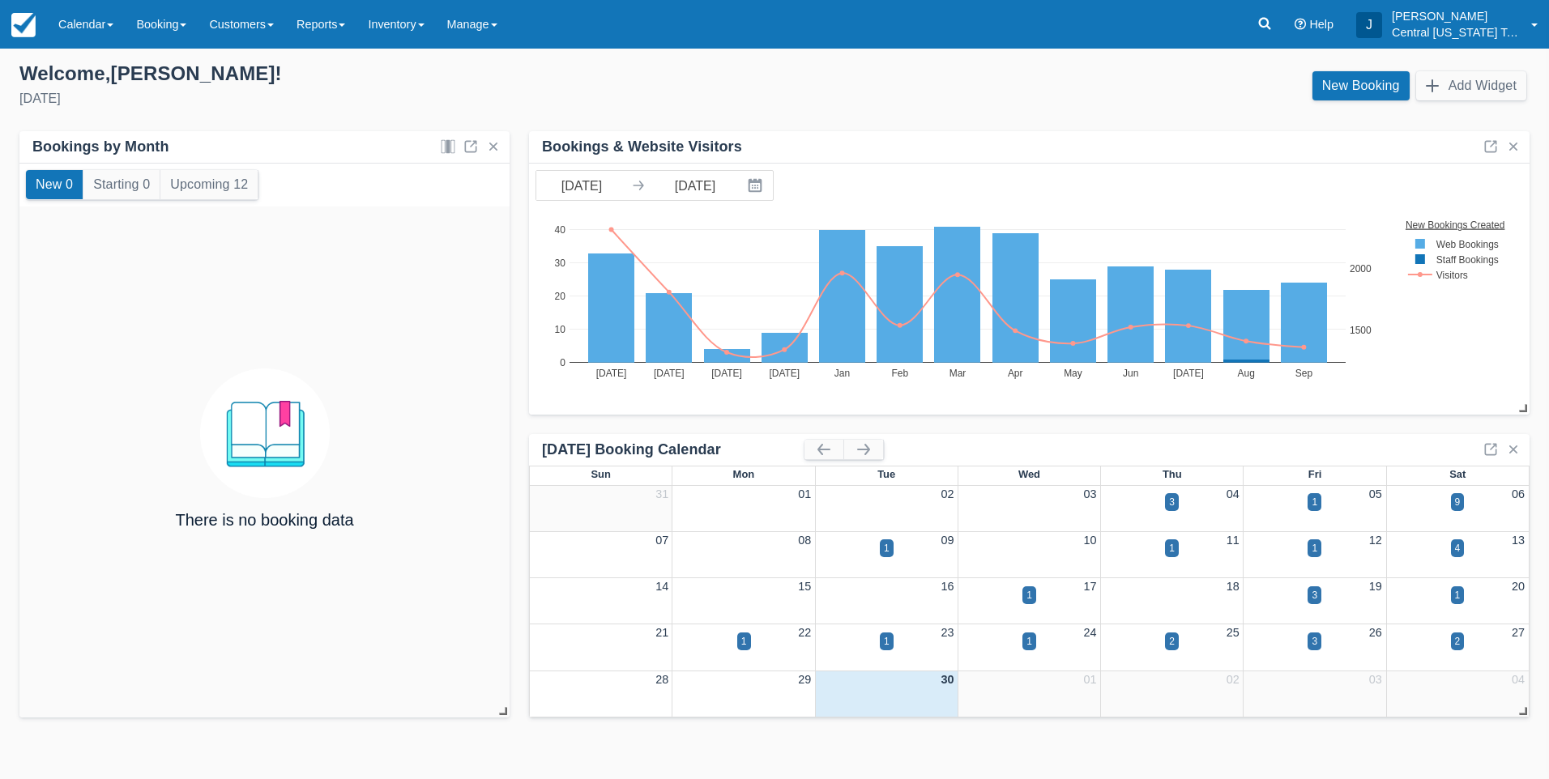
click at [646, 83] on div "Welcome , [PERSON_NAME] !" at bounding box center [390, 74] width 742 height 24
click at [333, 42] on link "Reports" at bounding box center [320, 24] width 71 height 49
click at [663, 80] on div "Welcome , [PERSON_NAME] !" at bounding box center [390, 74] width 742 height 24
